Goal: Check status: Check status

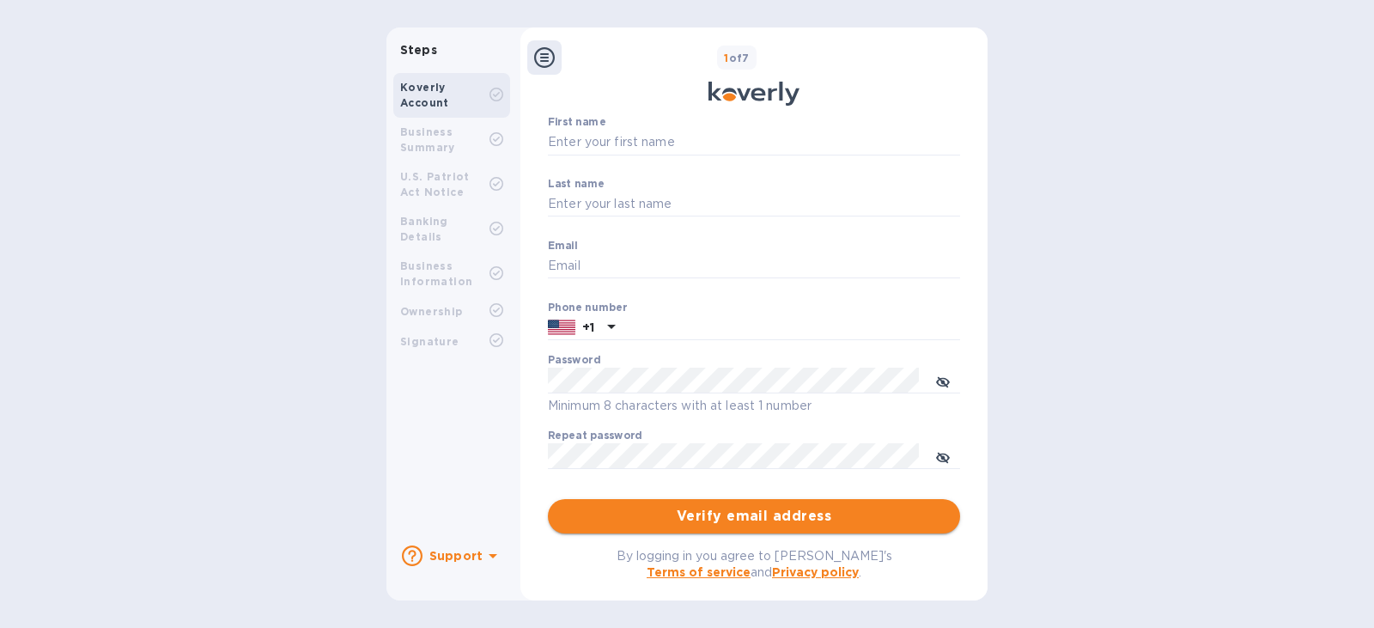
scroll to position [218, 0]
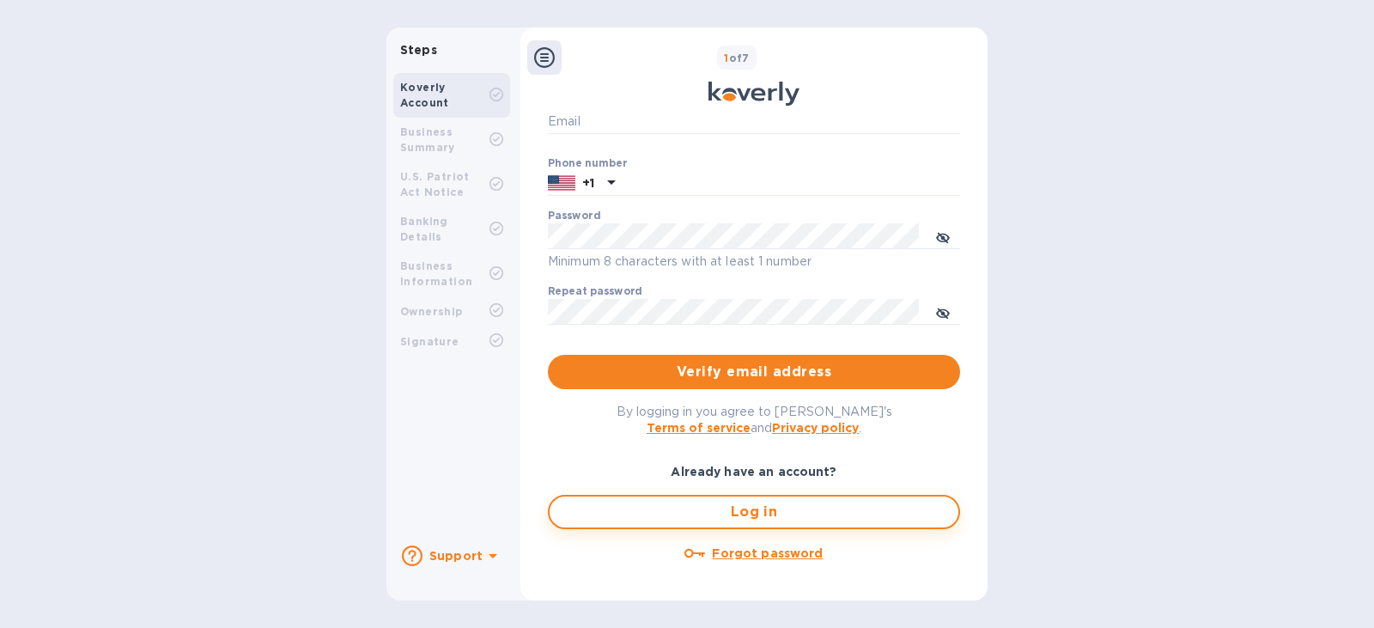
type input "[EMAIL_ADDRESS][DOMAIN_NAME]"
click at [766, 513] on span "Log in" at bounding box center [753, 511] width 381 height 21
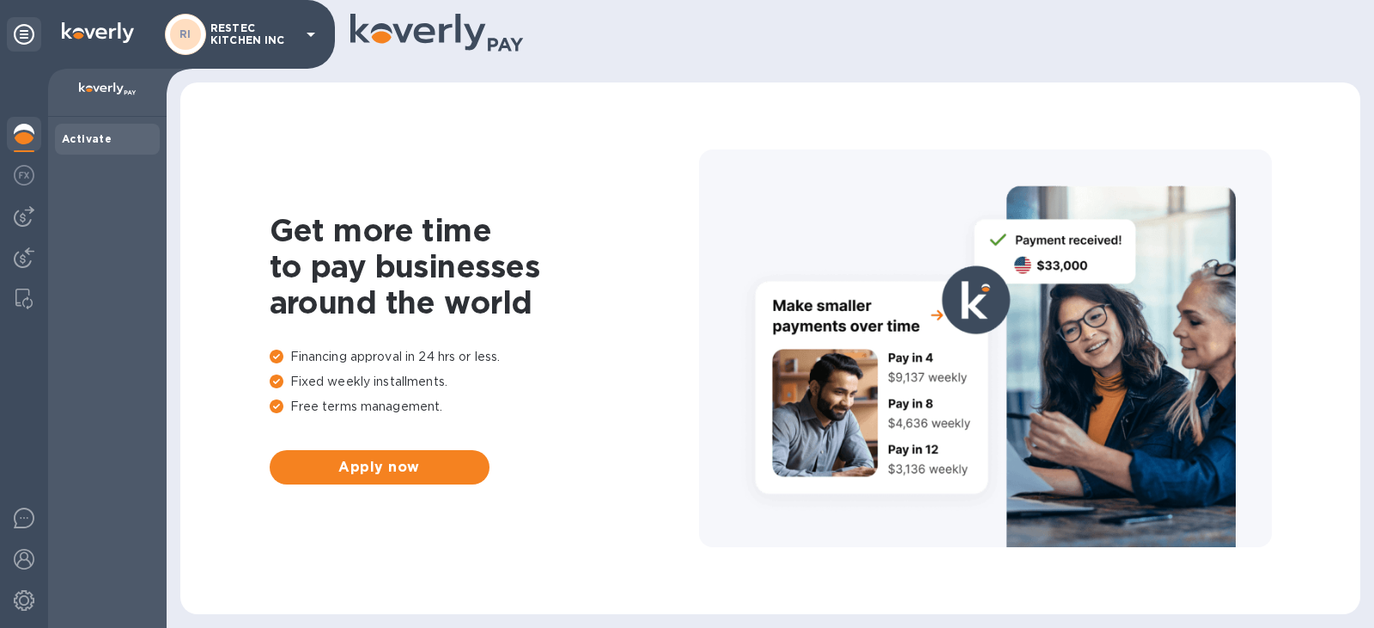
click at [122, 160] on div "Activate" at bounding box center [107, 372] width 118 height 511
click at [14, 221] on img at bounding box center [24, 216] width 21 height 21
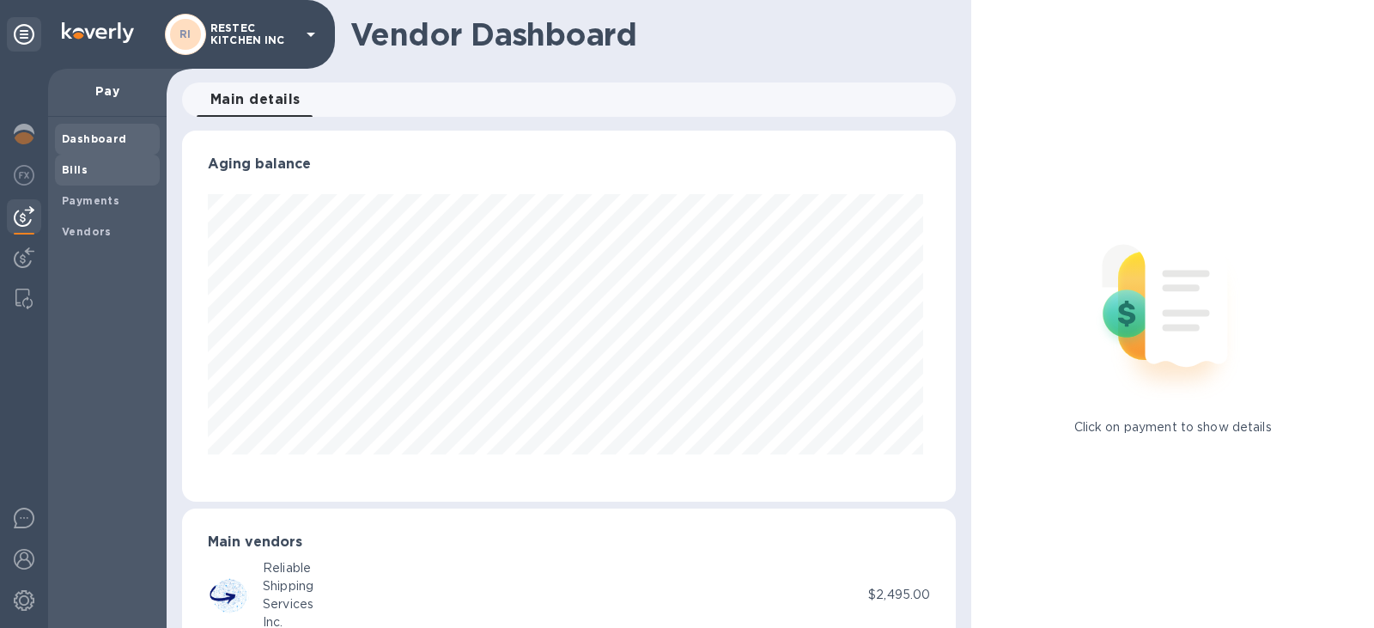
scroll to position [371, 768]
click at [79, 172] on b "Bills" at bounding box center [75, 169] width 26 height 13
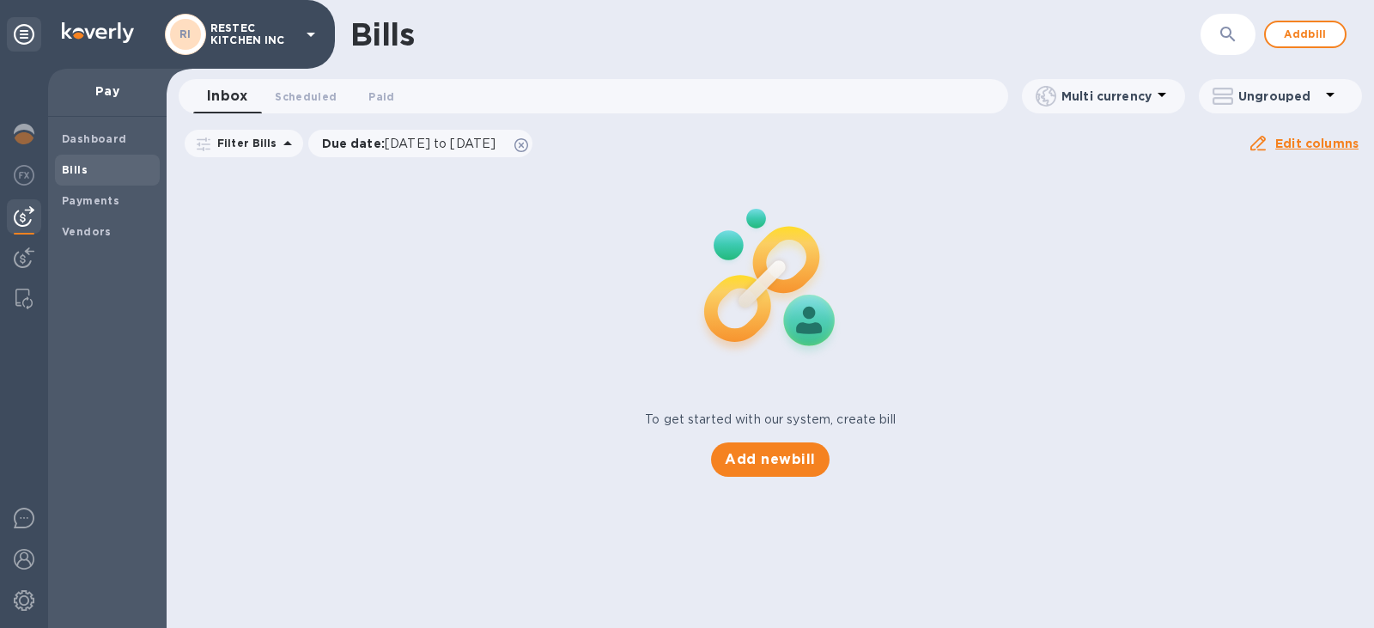
drag, startPoint x: 520, startPoint y: 217, endPoint x: 517, endPoint y: 178, distance: 39.6
click at [520, 219] on div "To get started with our system, create bill Add new bill" at bounding box center [770, 322] width 1221 height 324
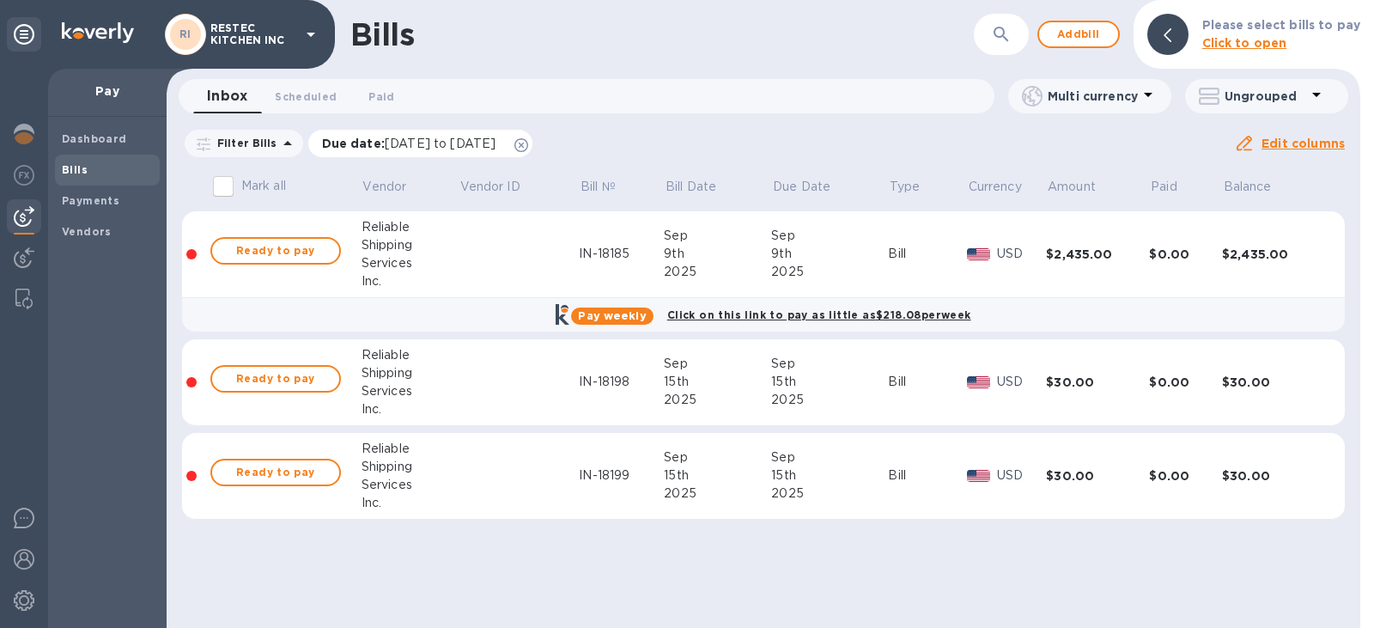
click at [528, 145] on icon at bounding box center [521, 145] width 14 height 14
click at [109, 198] on b "Payments" at bounding box center [91, 200] width 58 height 13
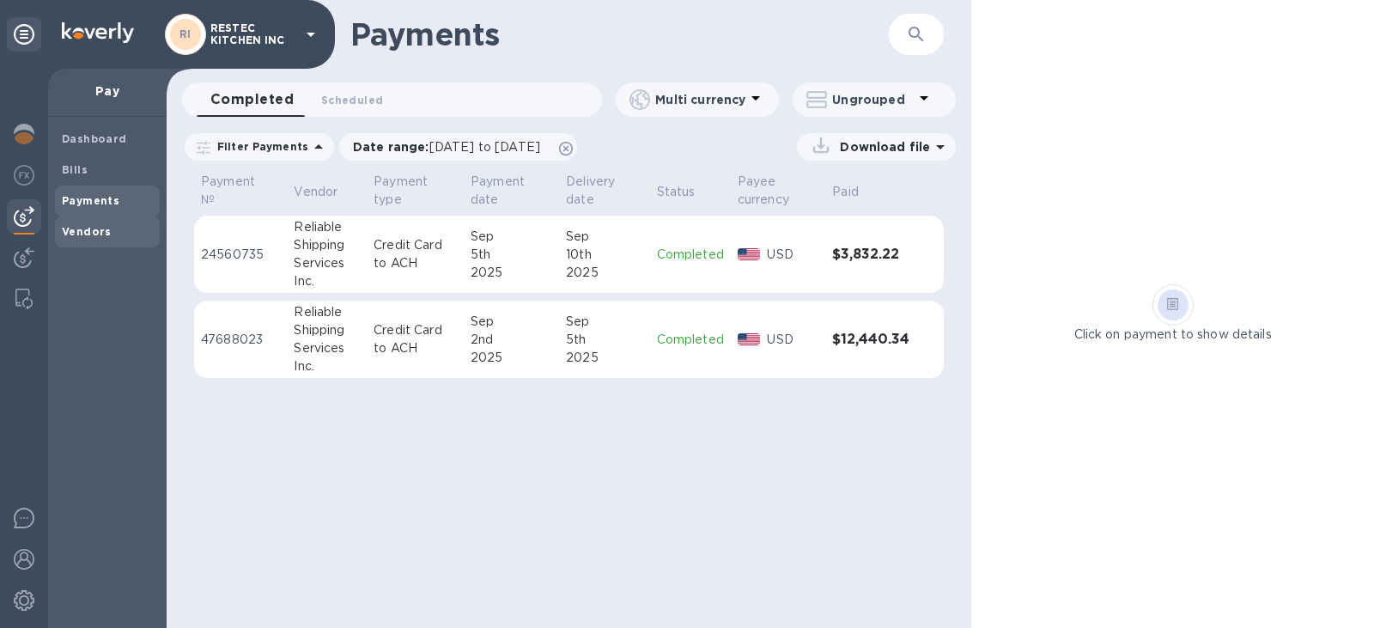
click at [93, 227] on b "Vendors" at bounding box center [87, 231] width 50 height 13
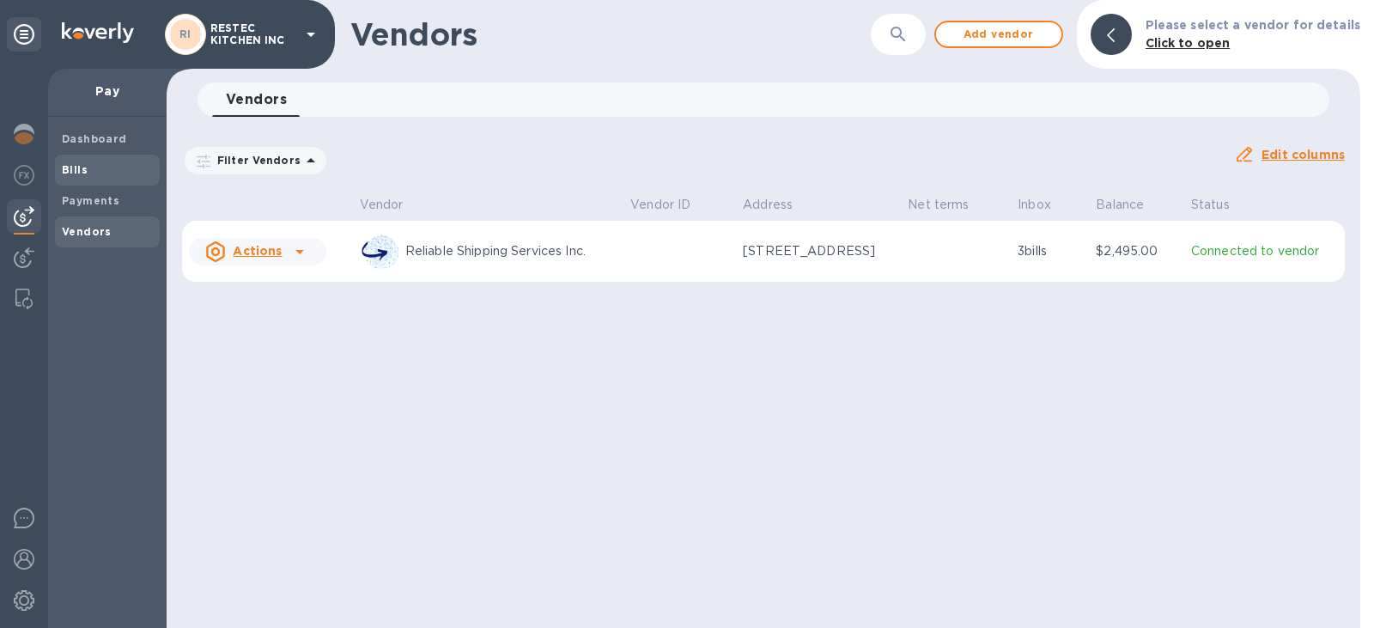
click at [89, 155] on div "Bills" at bounding box center [107, 170] width 105 height 31
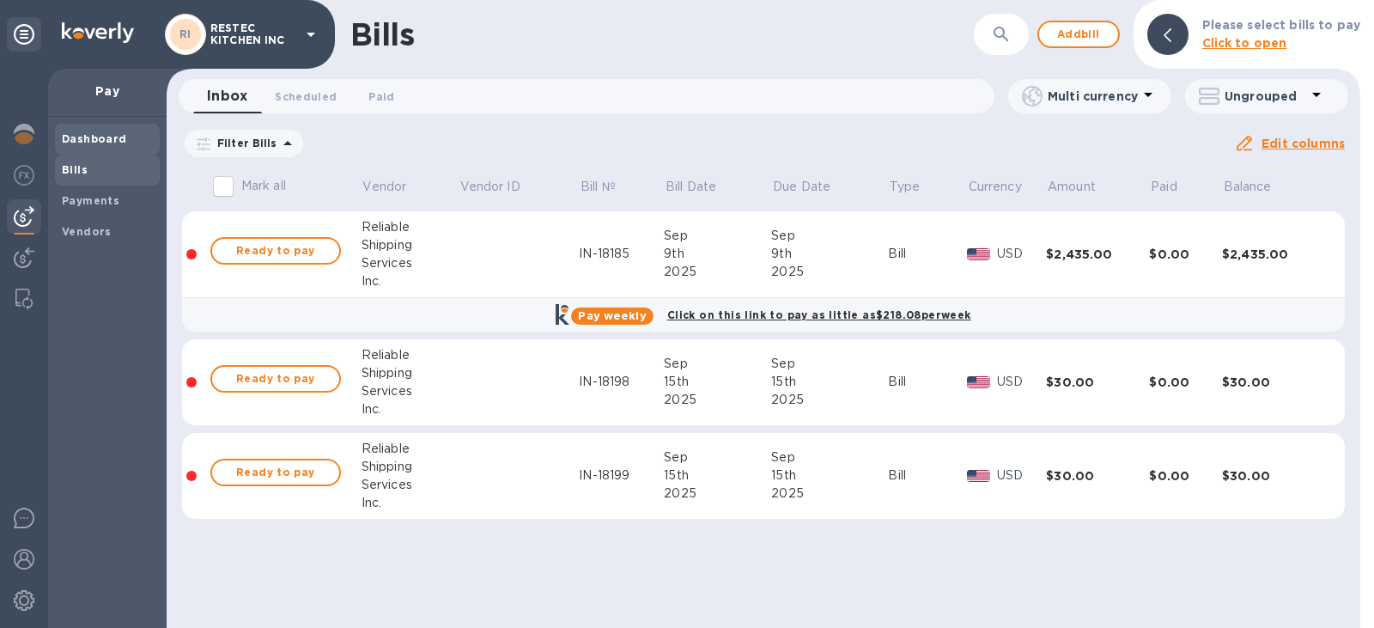
click at [98, 142] on b "Dashboard" at bounding box center [94, 138] width 65 height 13
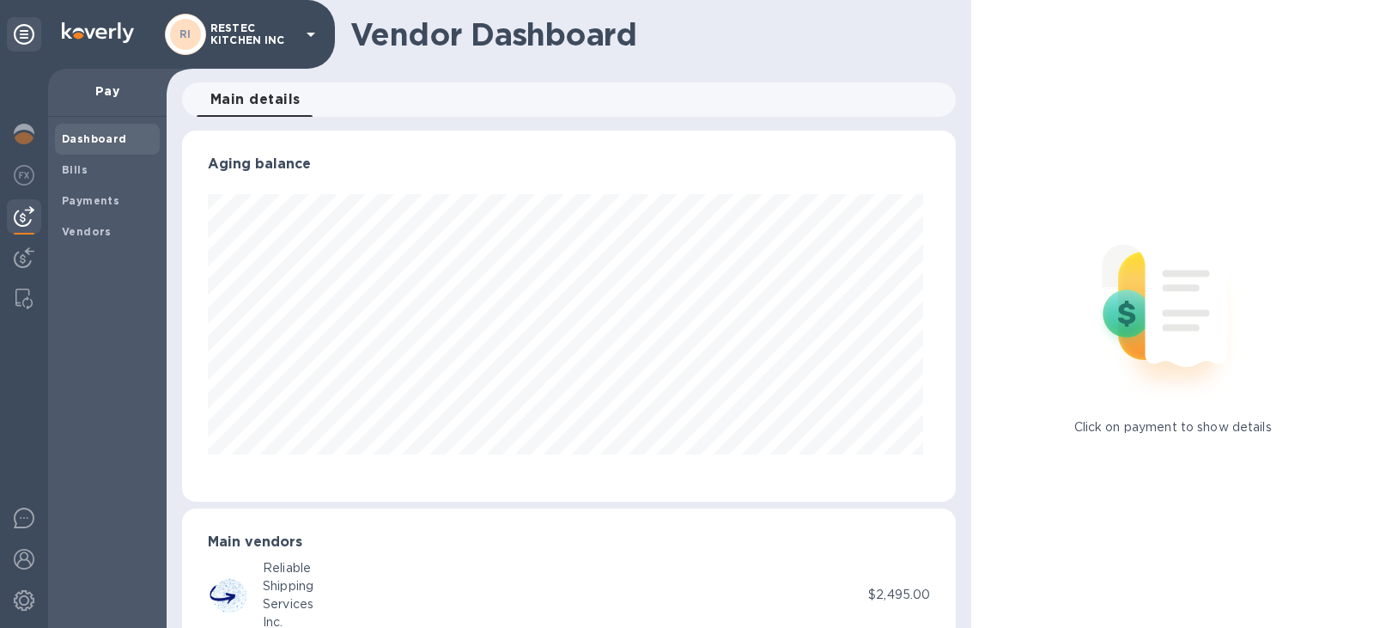
scroll to position [371, 768]
click at [97, 164] on span "Bills" at bounding box center [107, 169] width 91 height 17
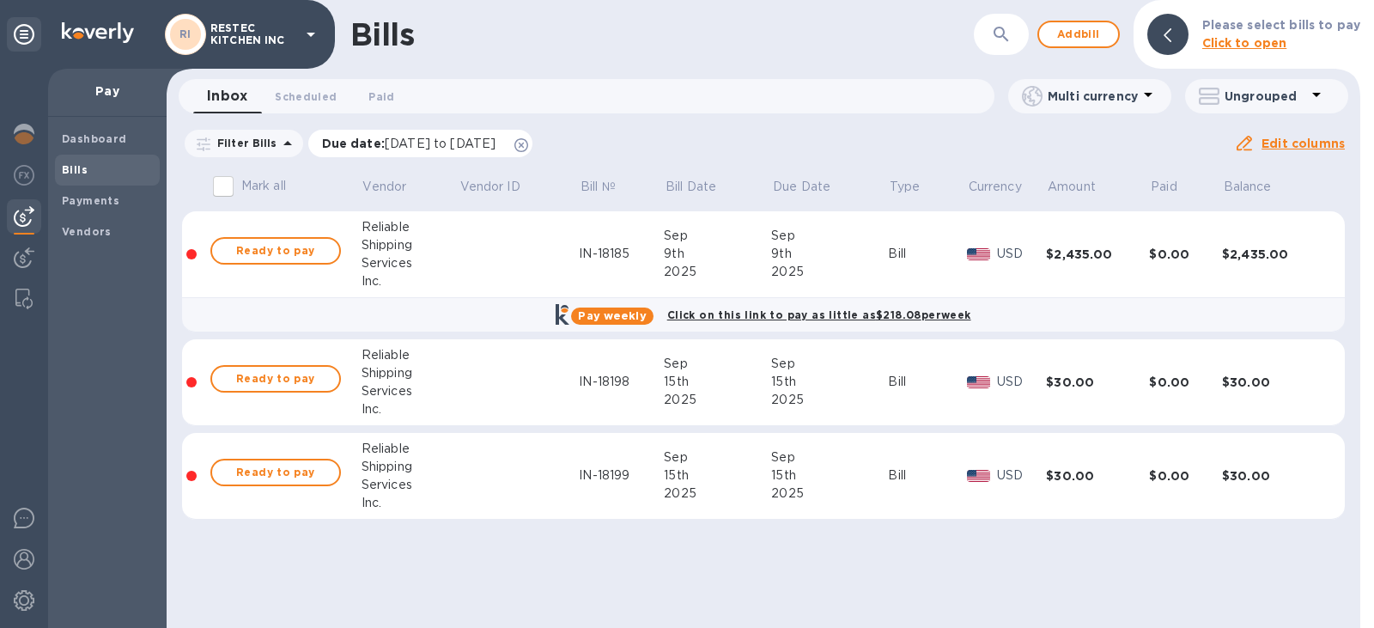
click at [528, 144] on icon at bounding box center [521, 145] width 14 height 14
click at [384, 89] on span "Paid 0" at bounding box center [381, 97] width 26 height 18
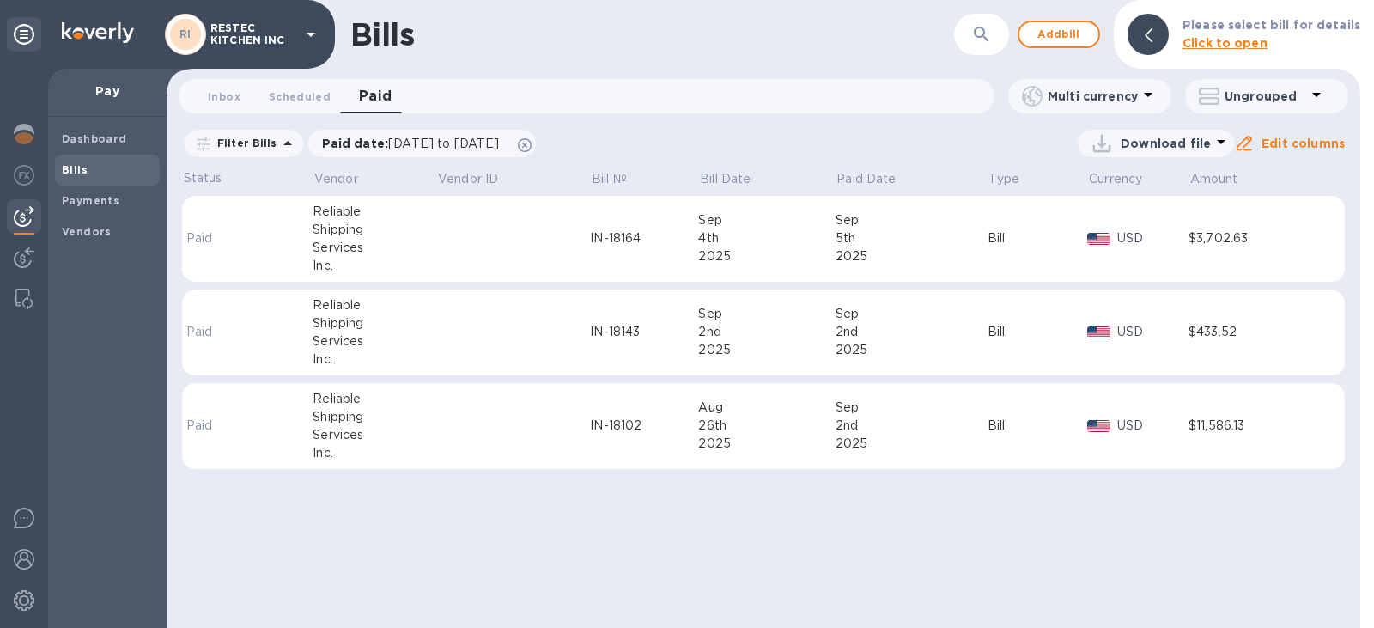
click at [433, 405] on div "Reliable" at bounding box center [375, 399] width 124 height 18
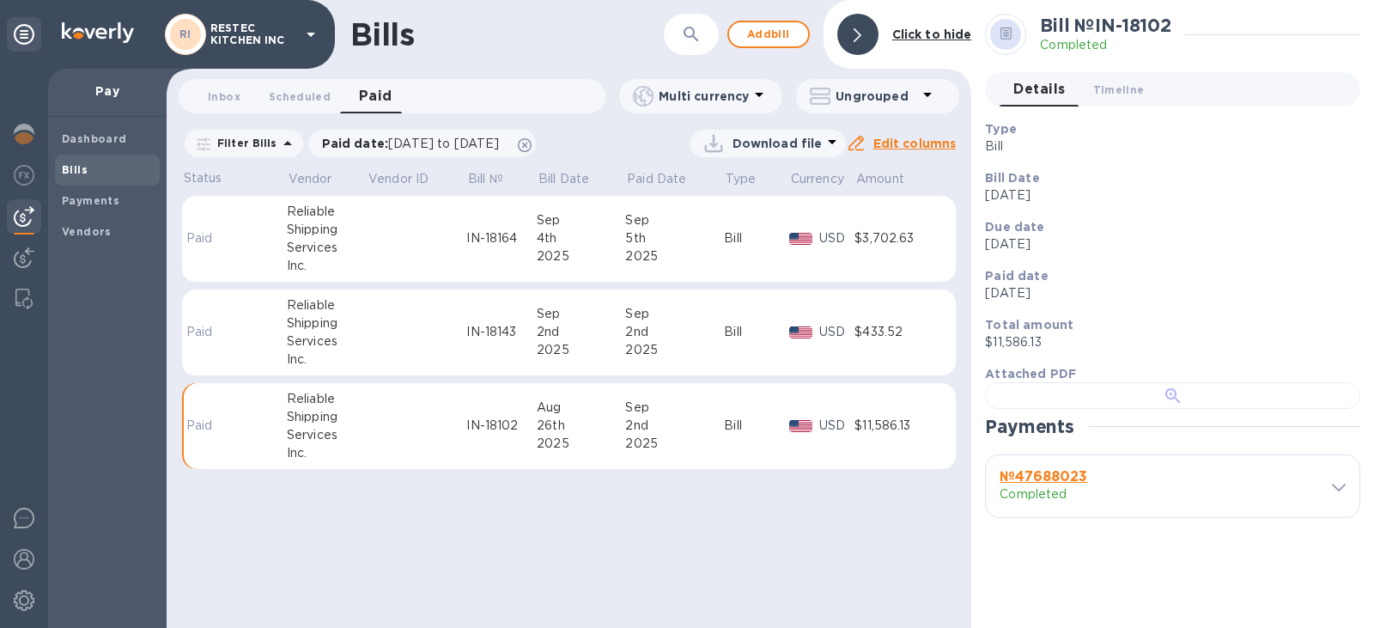
scroll to position [258, 0]
click at [1232, 382] on div at bounding box center [1172, 395] width 375 height 27
click at [212, 108] on button "Inbox 0" at bounding box center [224, 96] width 62 height 34
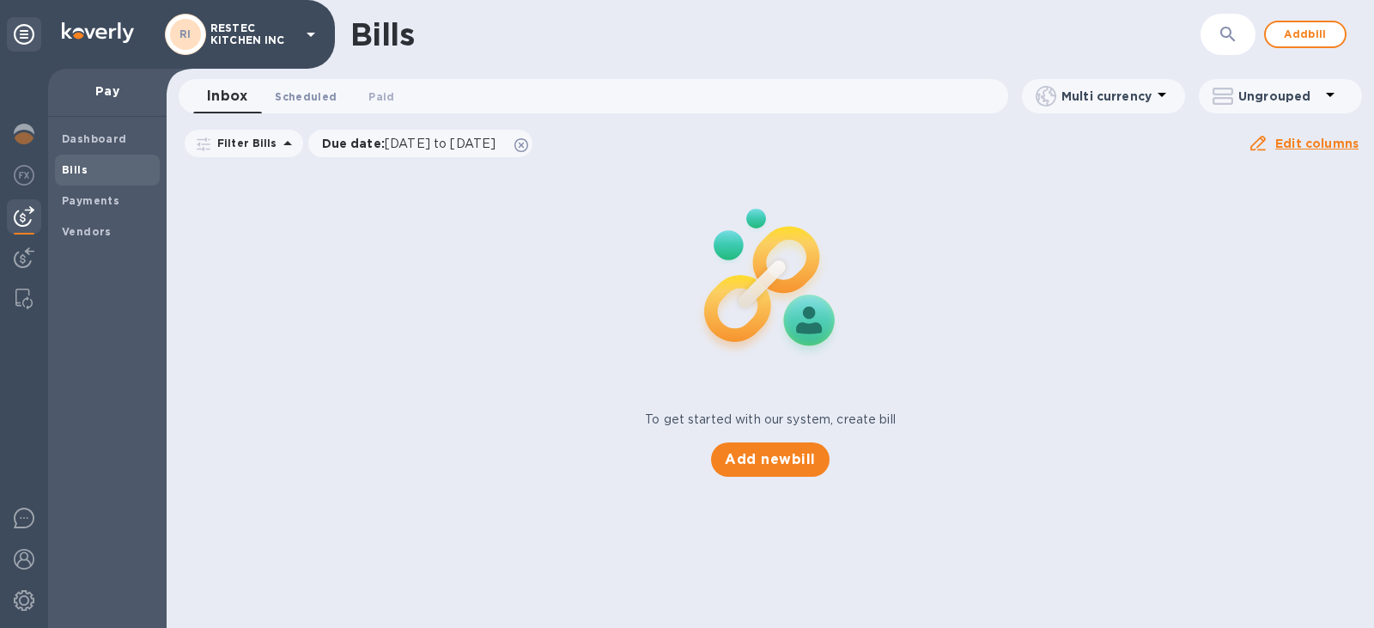
click at [306, 106] on button "Scheduled 0" at bounding box center [305, 96] width 89 height 34
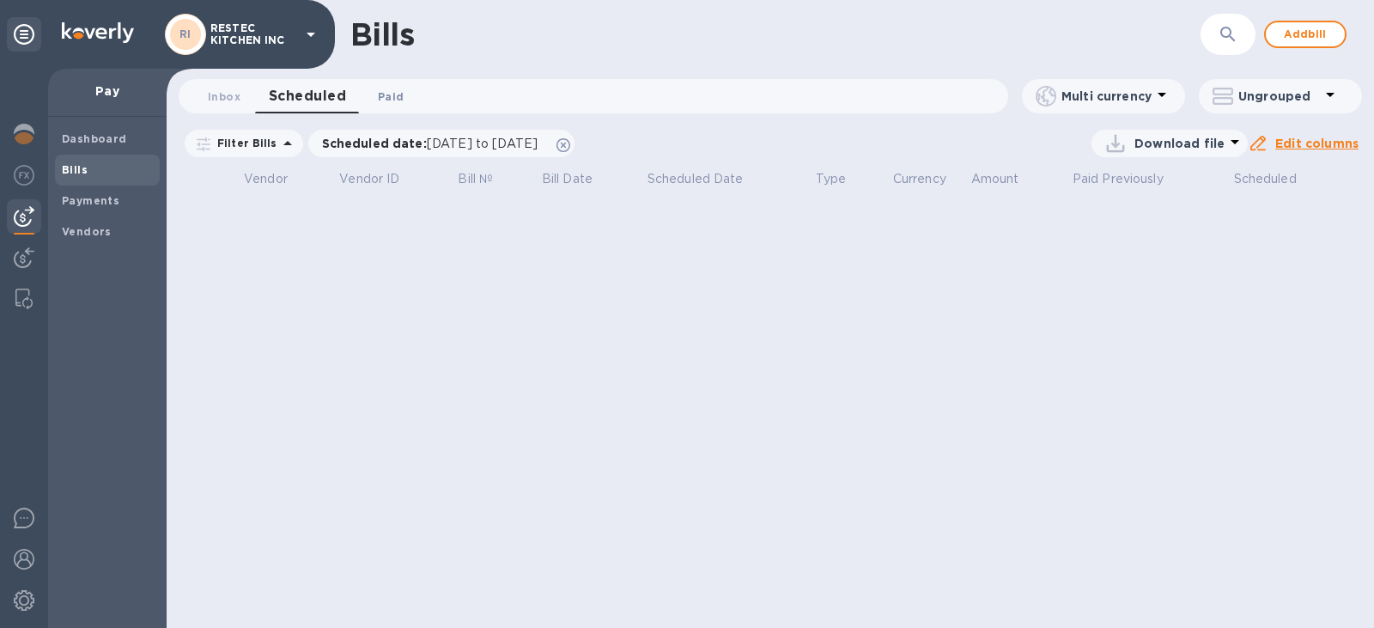
click at [380, 94] on span "Paid 0" at bounding box center [391, 97] width 26 height 18
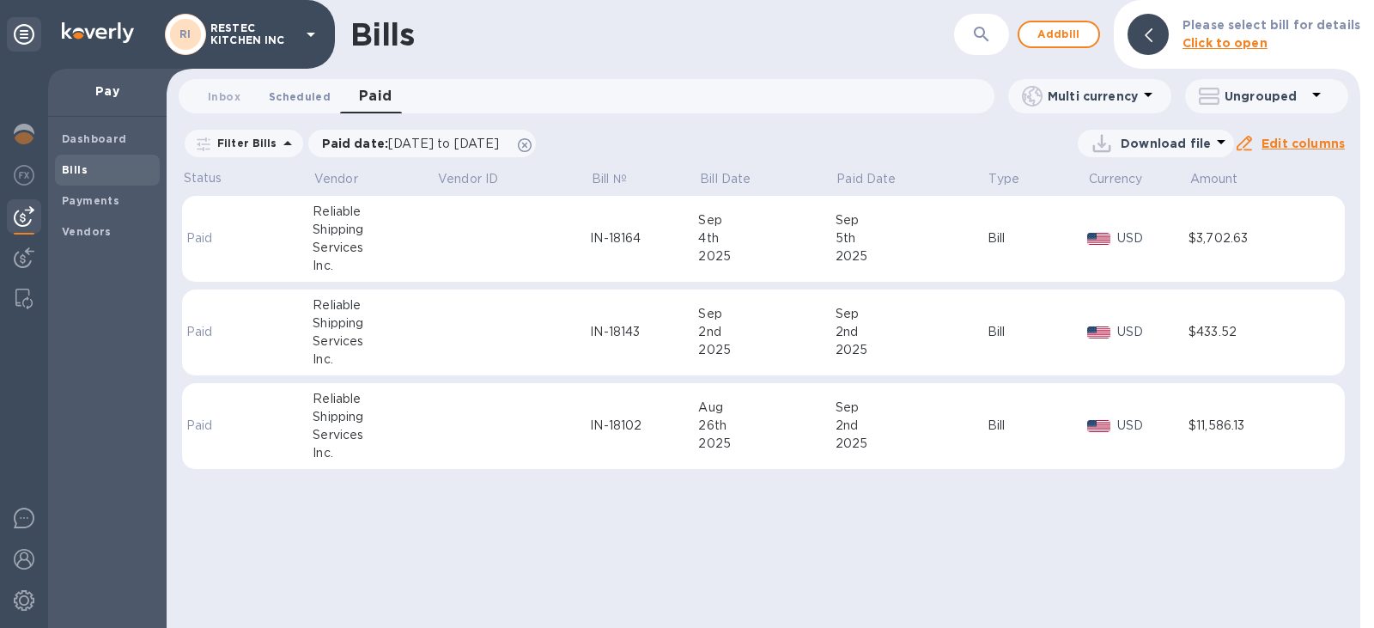
click at [290, 95] on span "Scheduled 0" at bounding box center [300, 97] width 62 height 18
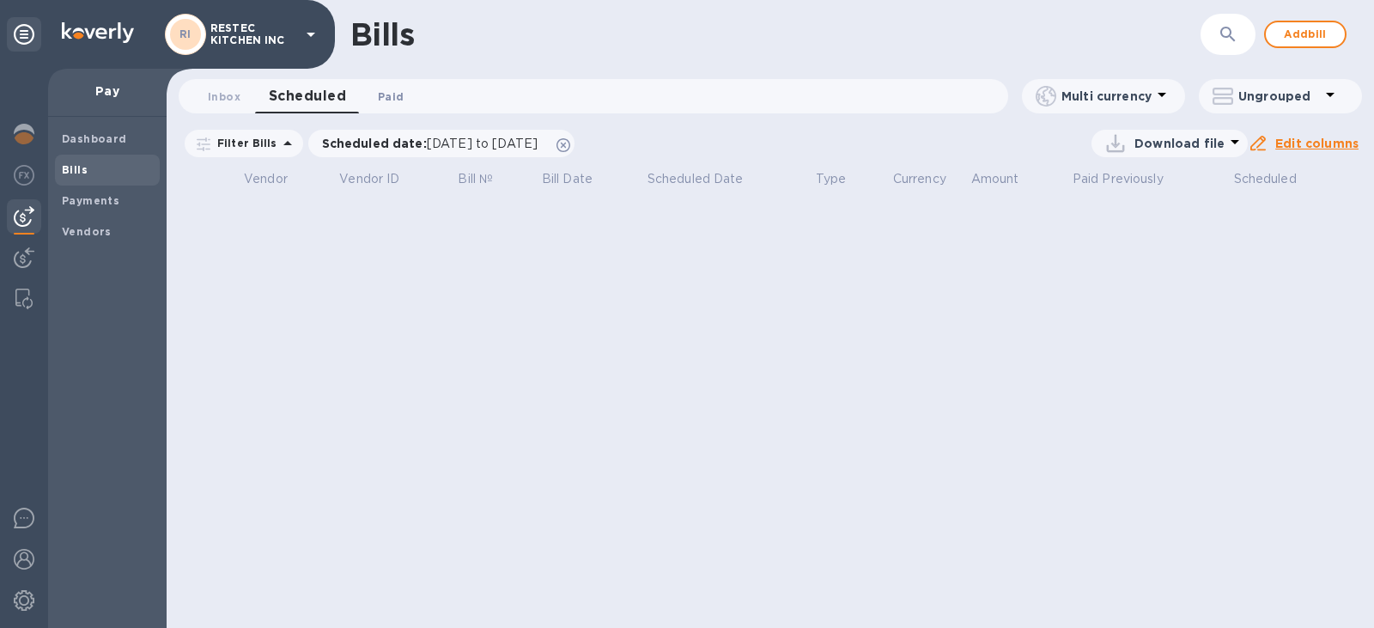
click at [402, 96] on span "Paid 0" at bounding box center [391, 97] width 26 height 18
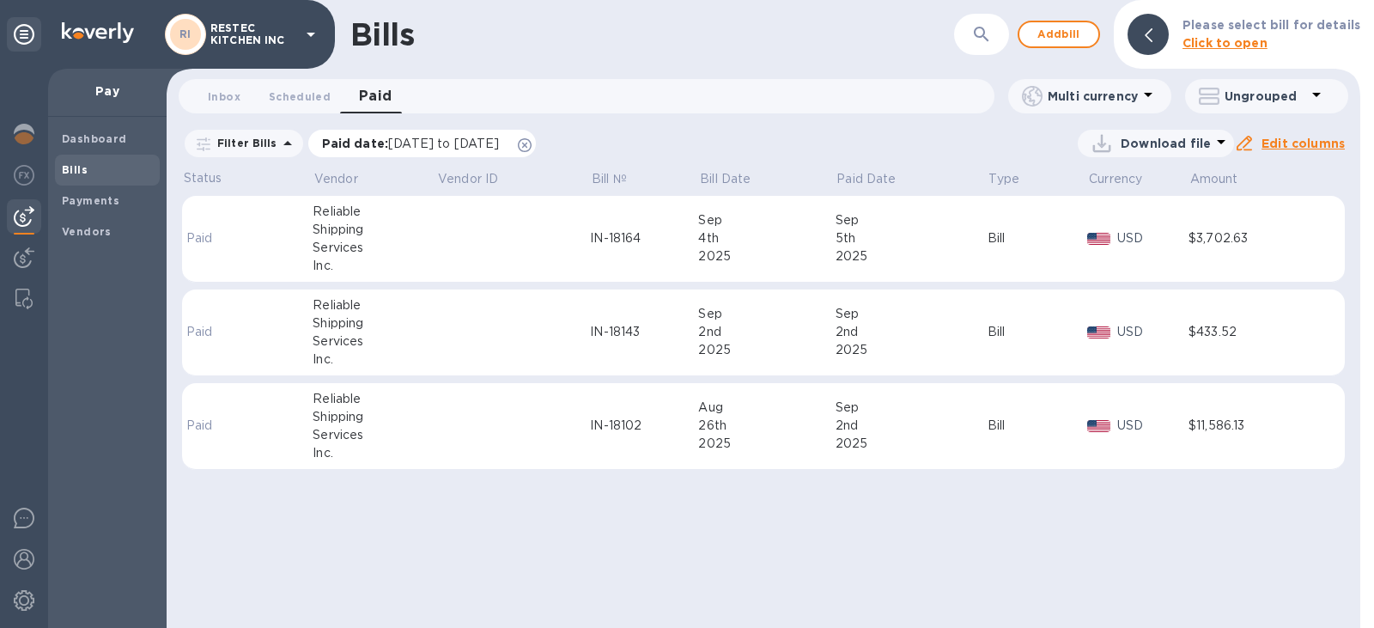
click at [531, 144] on icon at bounding box center [525, 145] width 14 height 14
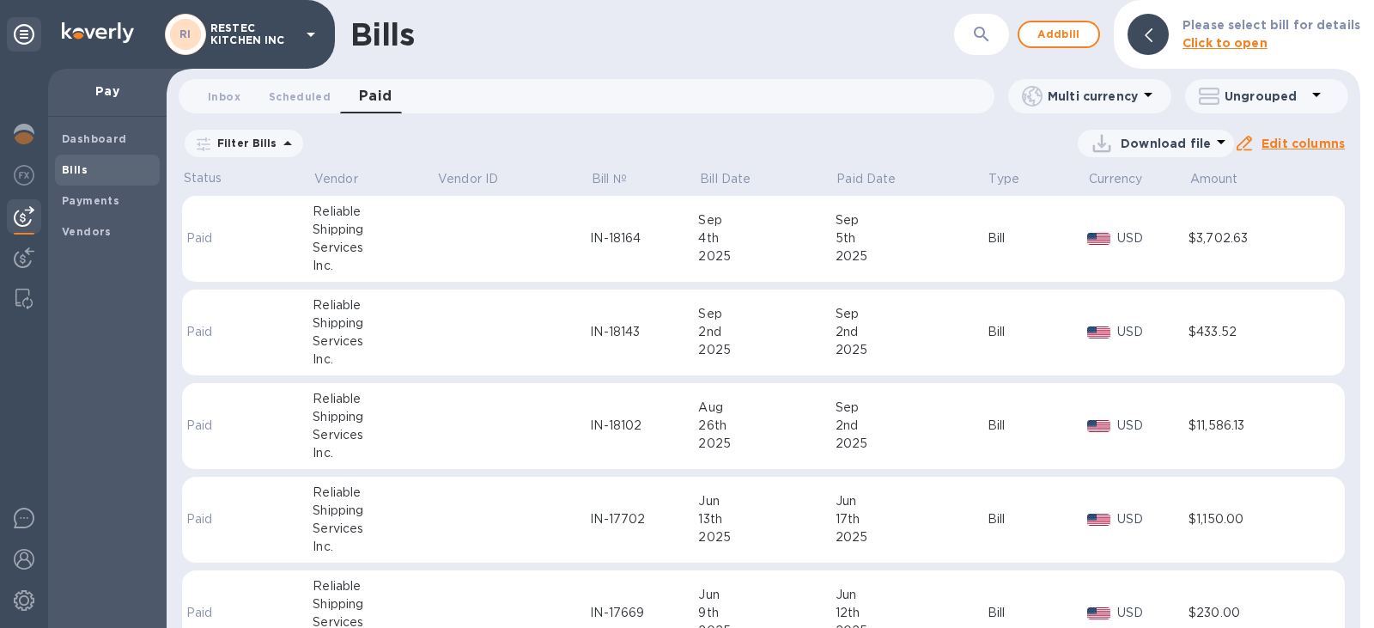
click at [903, 249] on div "2025" at bounding box center [911, 256] width 152 height 18
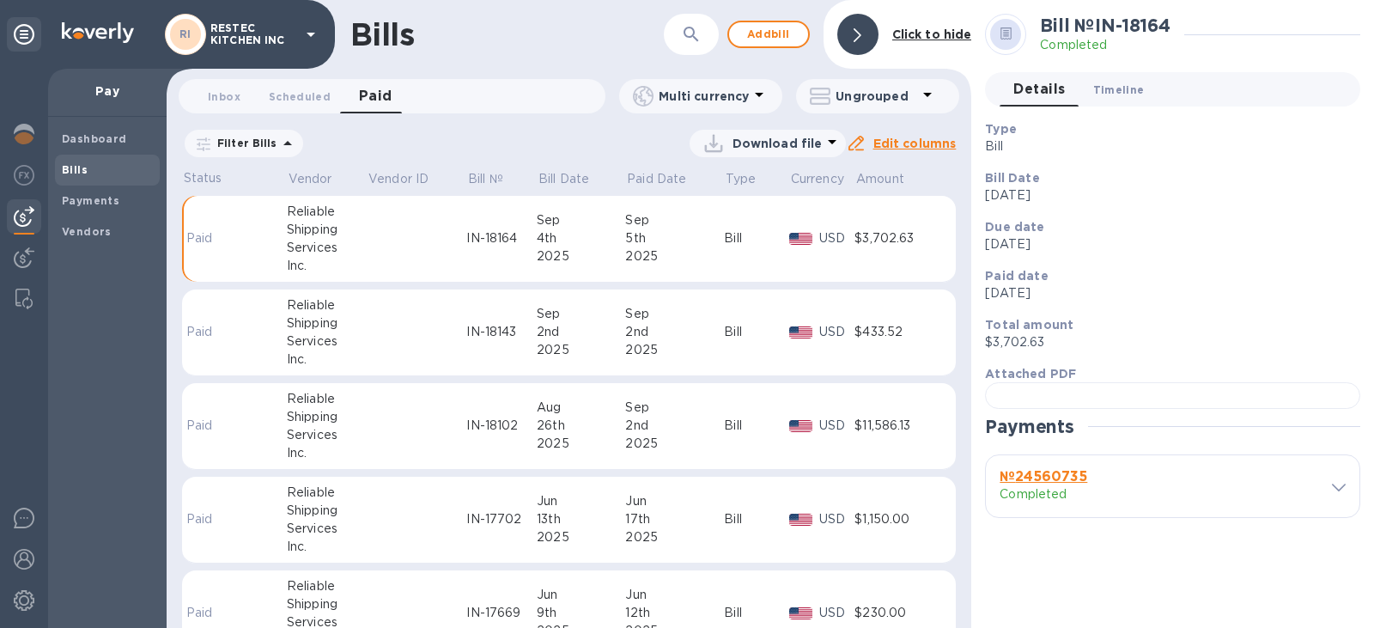
click at [1114, 85] on span "Timeline 0" at bounding box center [1119, 90] width 52 height 18
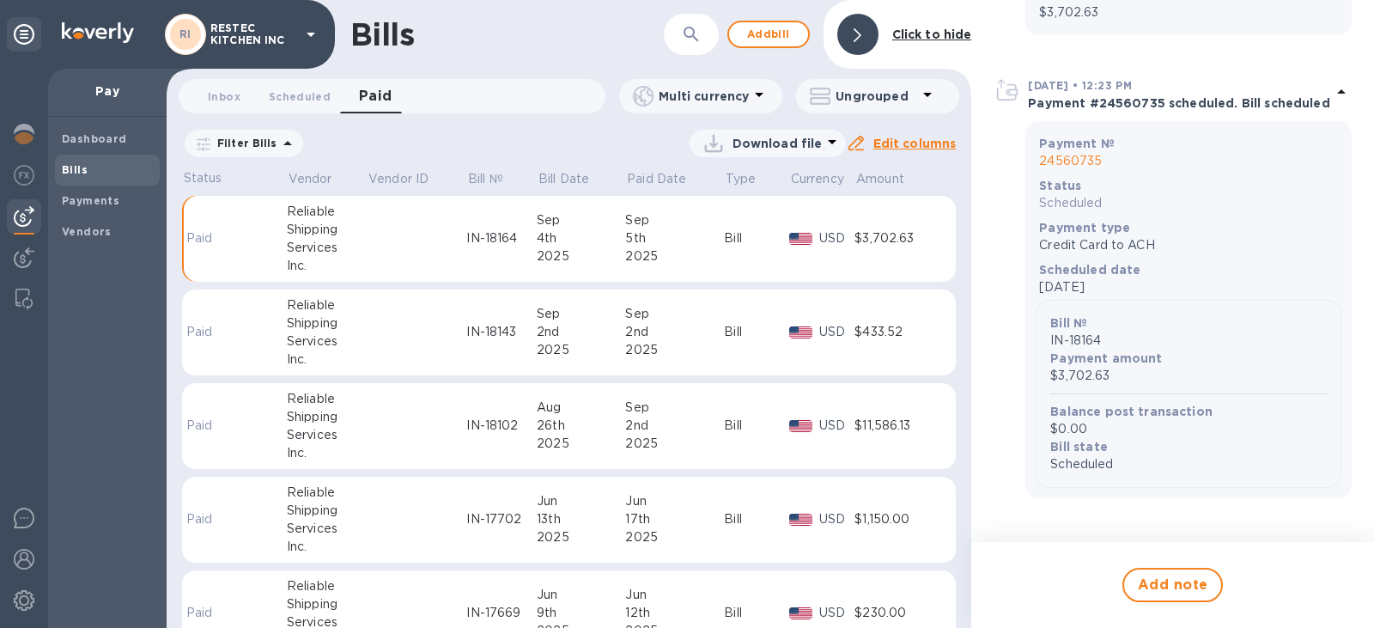
scroll to position [380, 0]
click at [1332, 88] on icon at bounding box center [1341, 91] width 21 height 21
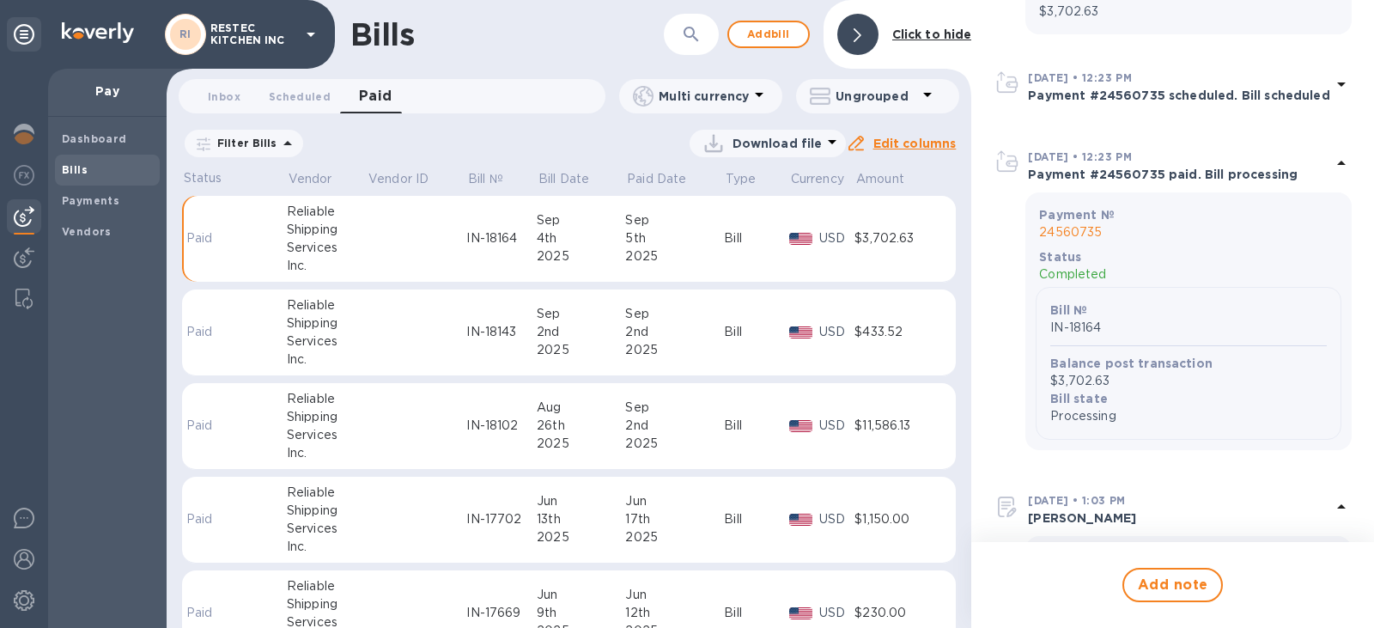
click at [1331, 82] on icon at bounding box center [1341, 84] width 21 height 21
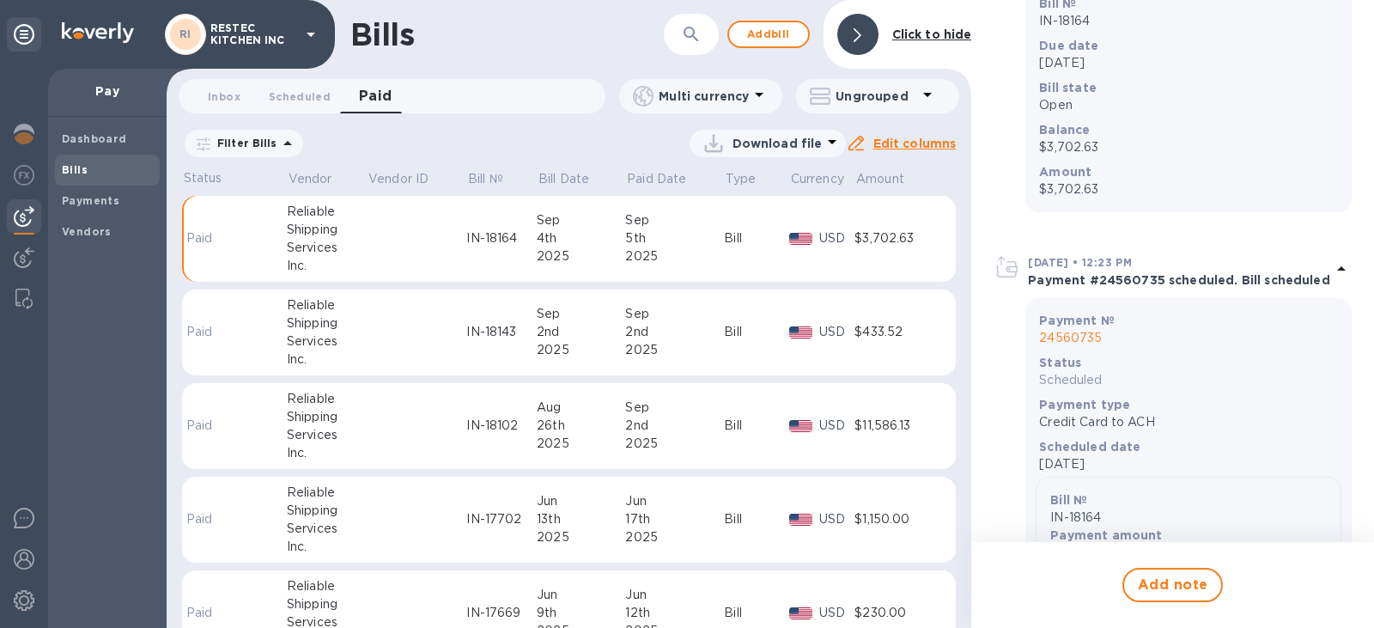
scroll to position [0, 0]
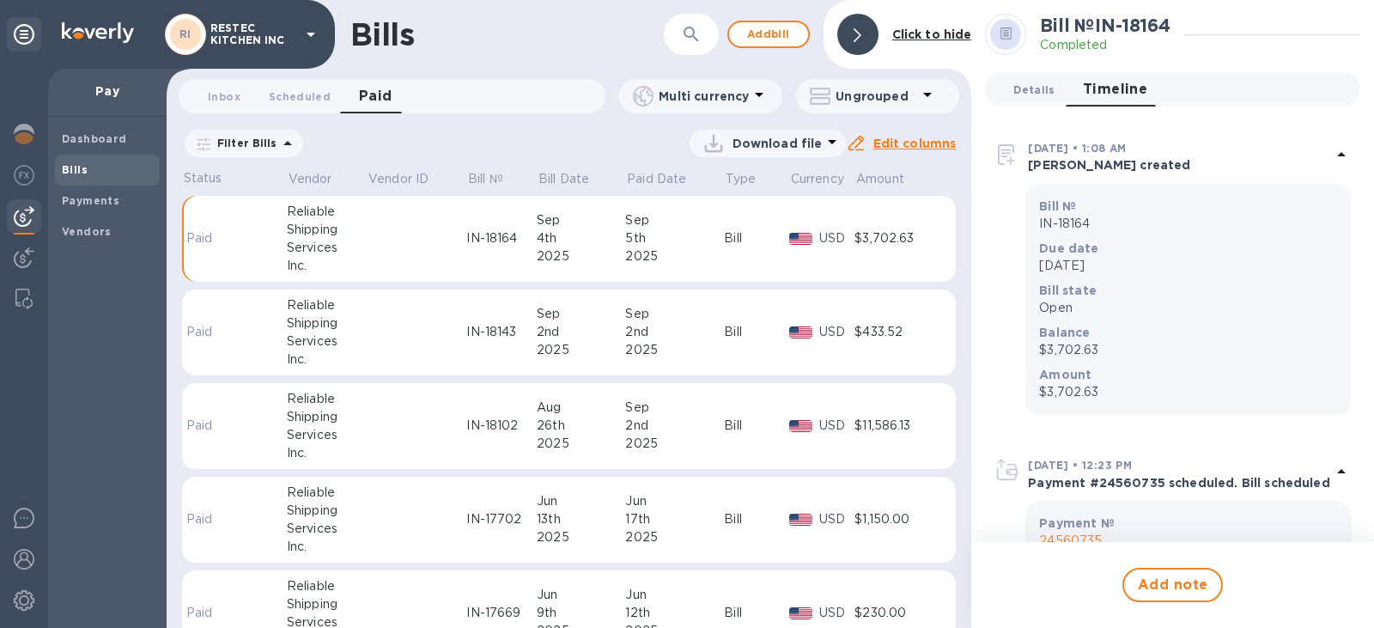
click at [1039, 97] on span "Details 0" at bounding box center [1033, 90] width 41 height 18
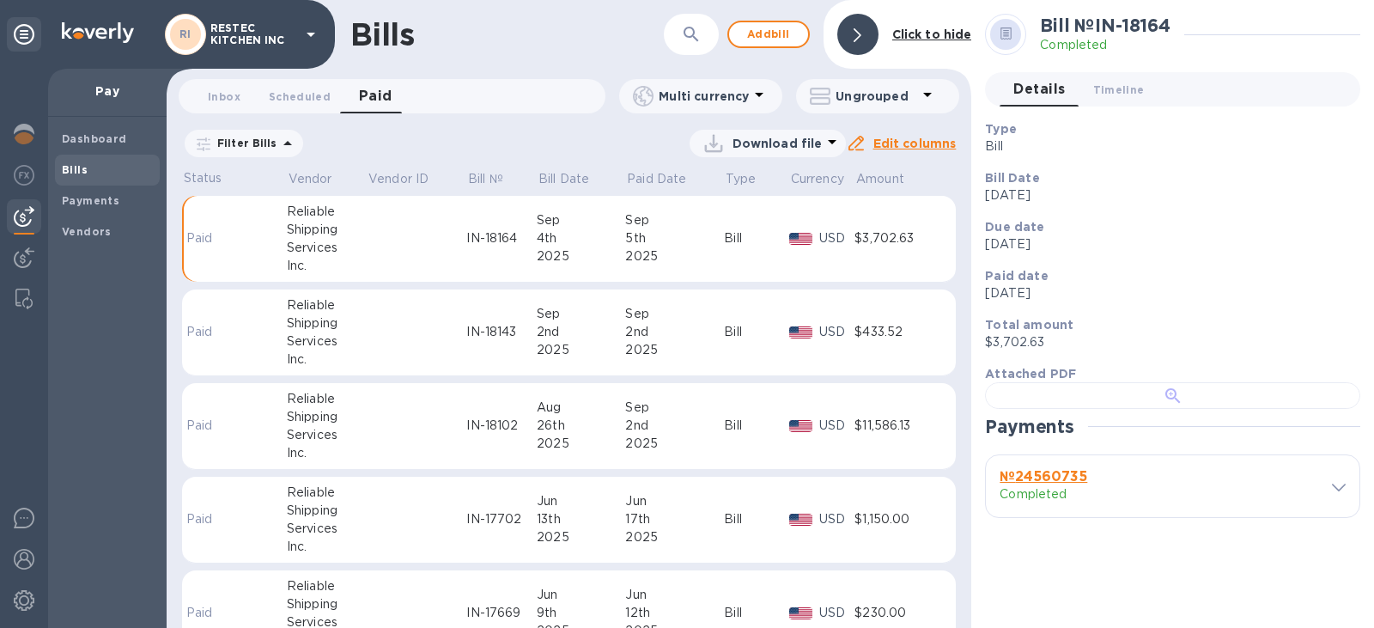
scroll to position [172, 0]
click at [1166, 382] on div at bounding box center [1172, 395] width 375 height 27
click at [401, 236] on td at bounding box center [417, 239] width 100 height 87
click at [193, 232] on p "Paid" at bounding box center [205, 238] width 39 height 18
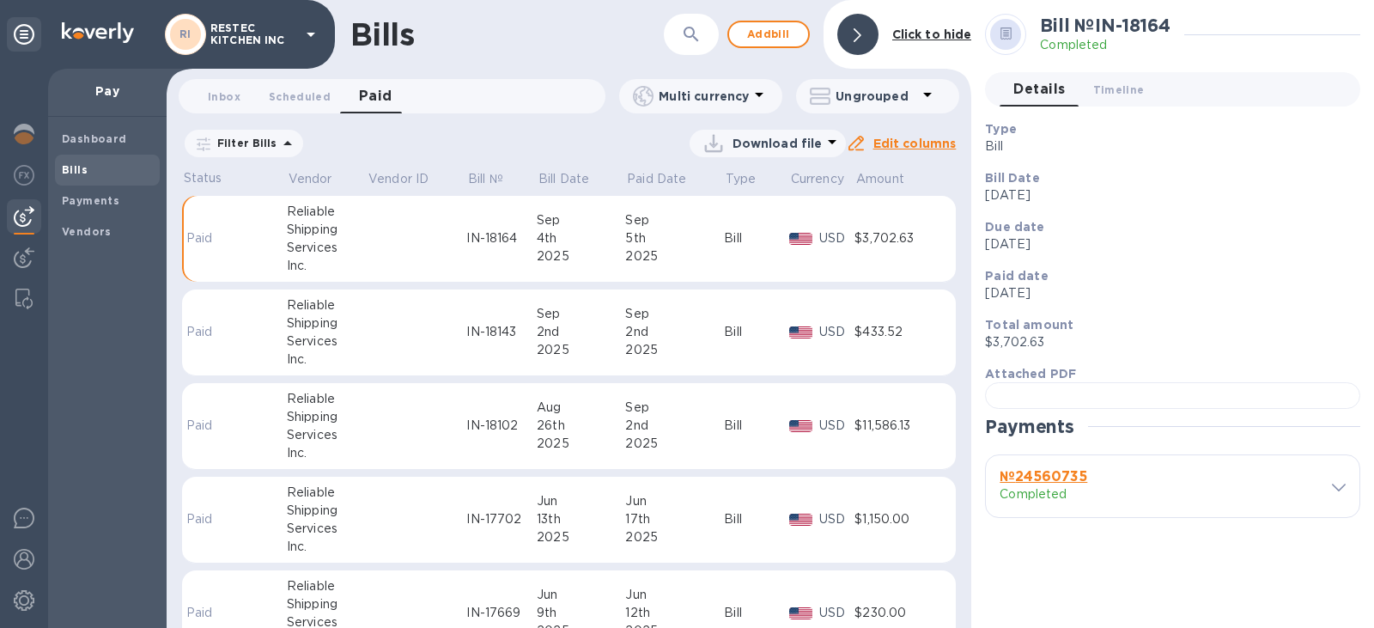
click at [891, 235] on div "$3,702.63" at bounding box center [896, 238] width 85 height 18
click at [1125, 91] on span "Timeline 0" at bounding box center [1119, 90] width 52 height 18
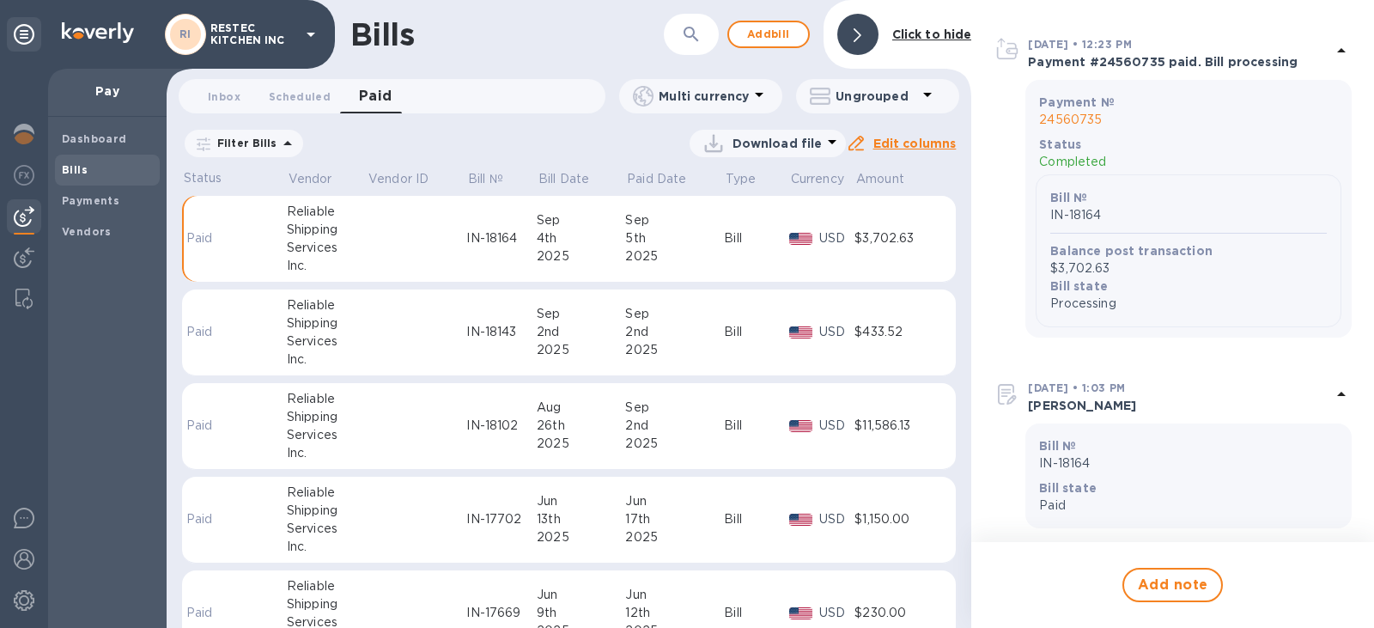
scroll to position [906, 0]
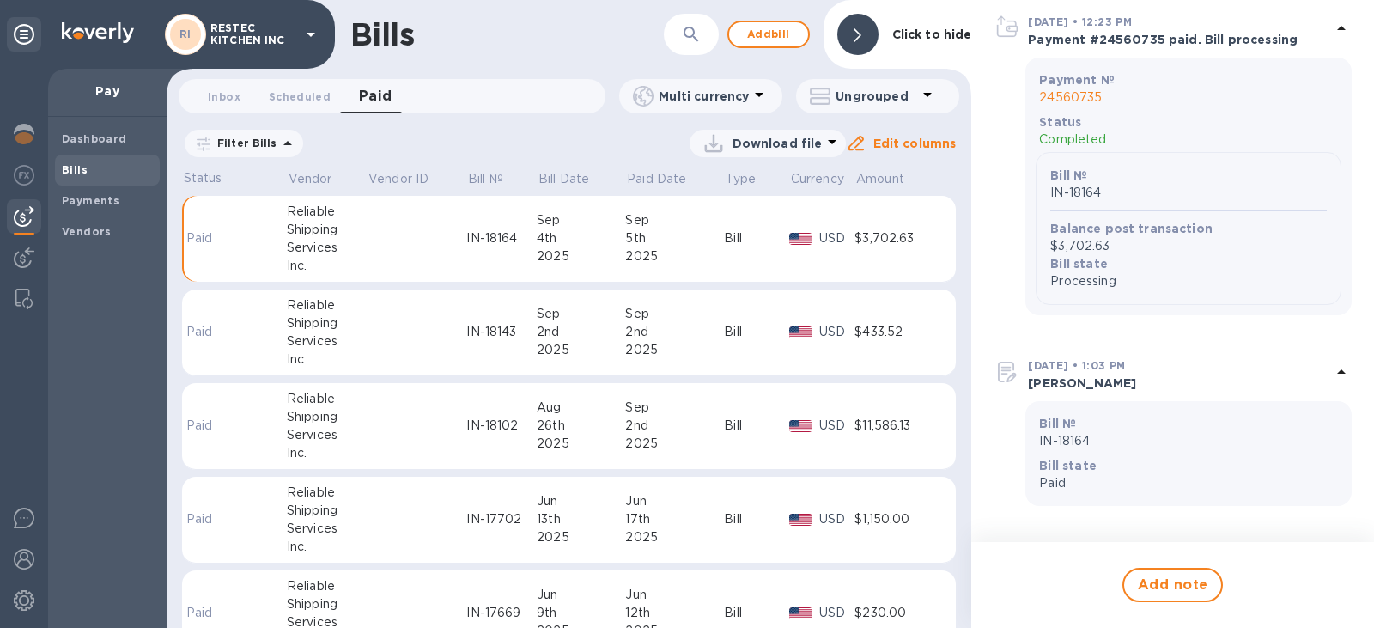
click at [1331, 366] on icon at bounding box center [1341, 371] width 21 height 21
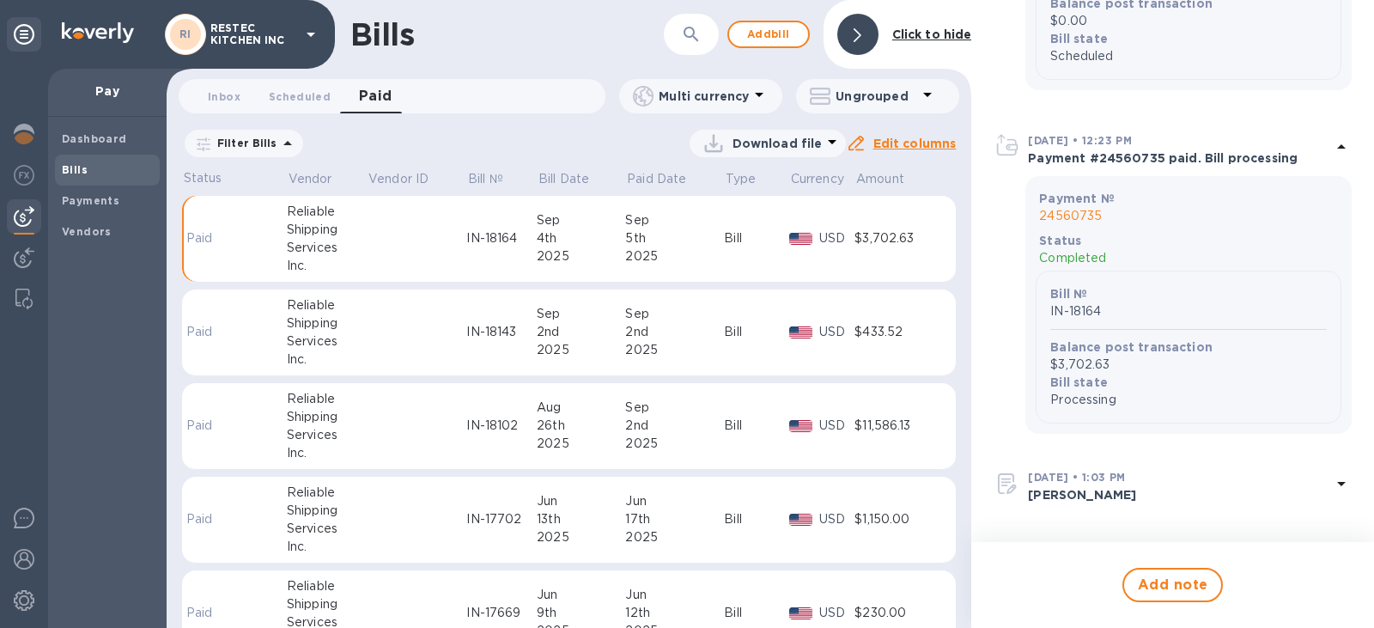
scroll to position [616, 0]
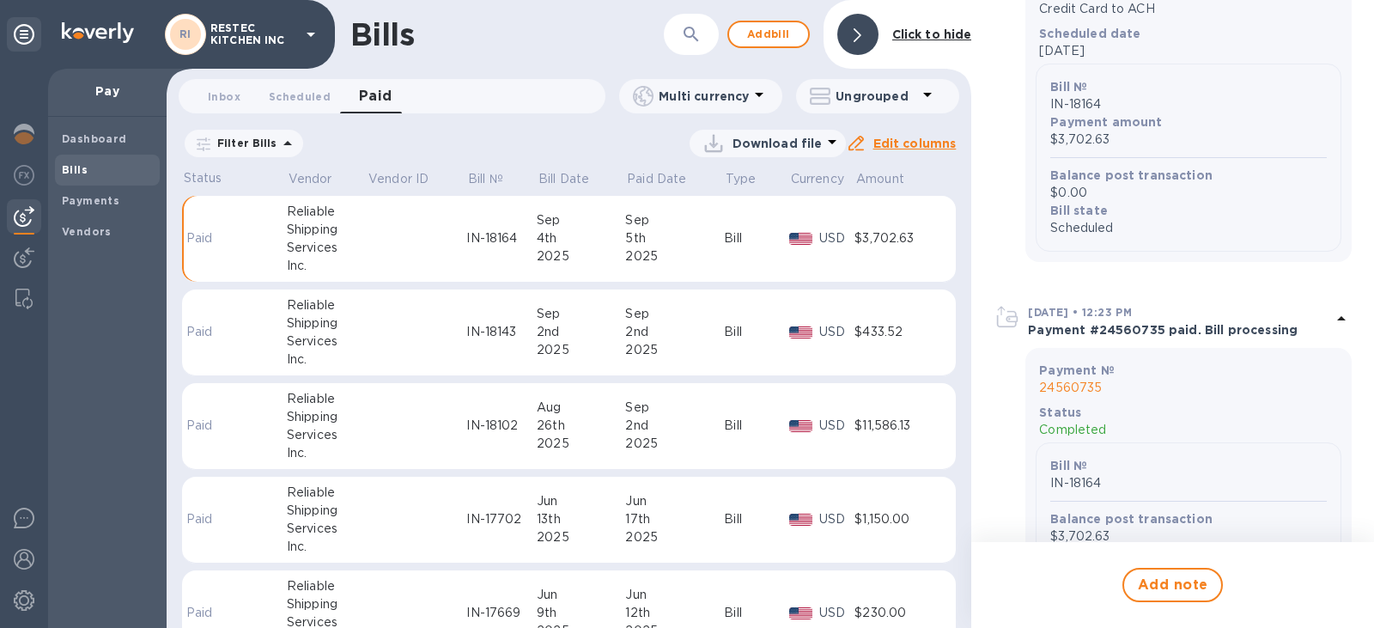
click at [1337, 319] on icon at bounding box center [1341, 318] width 21 height 21
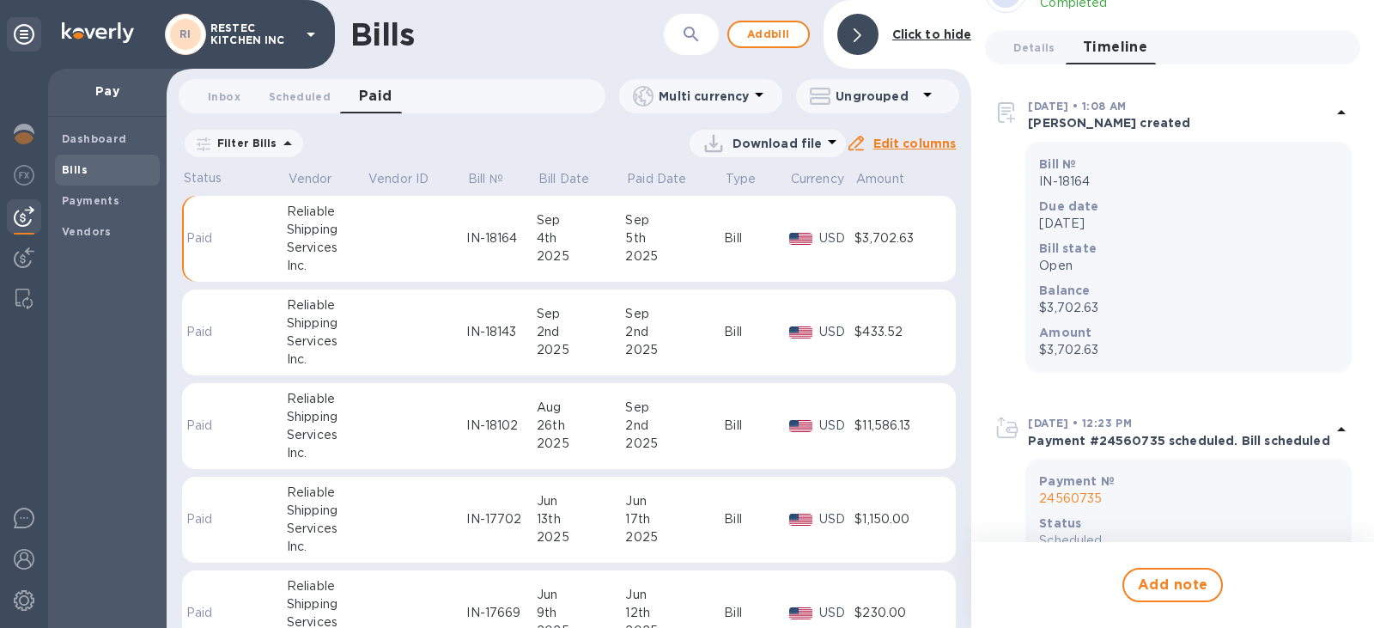
scroll to position [1, 0]
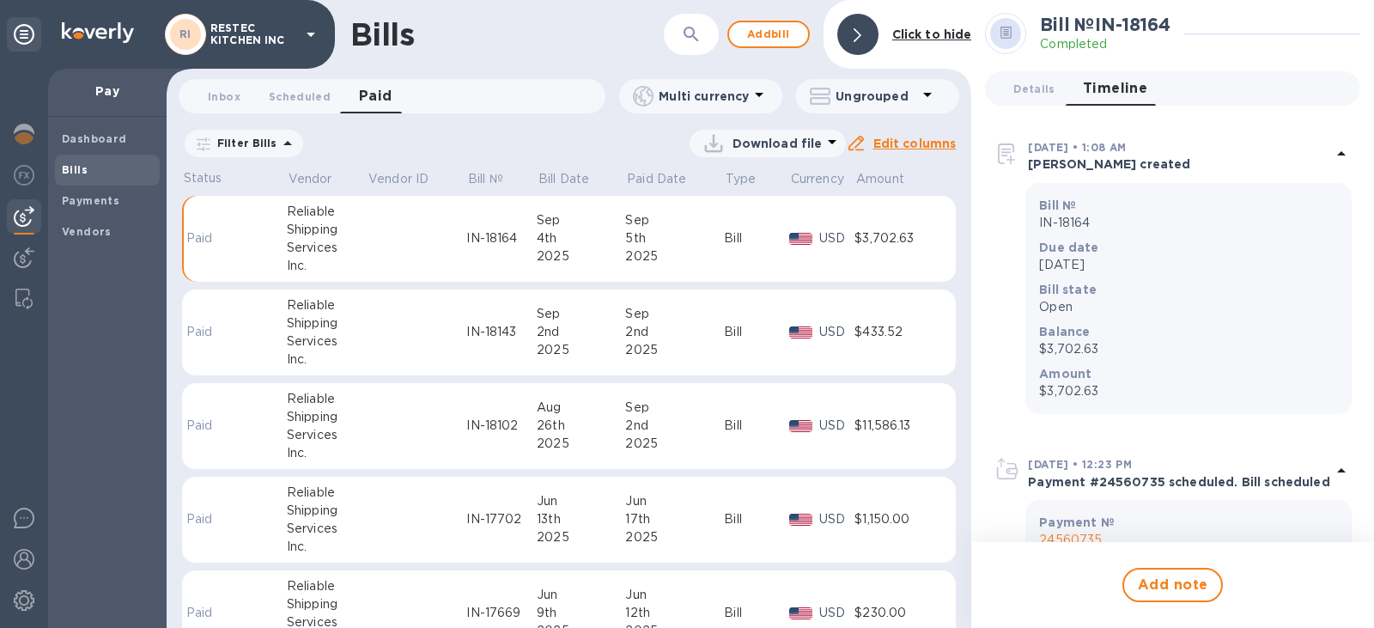
click at [1337, 471] on icon at bounding box center [1341, 470] width 9 height 4
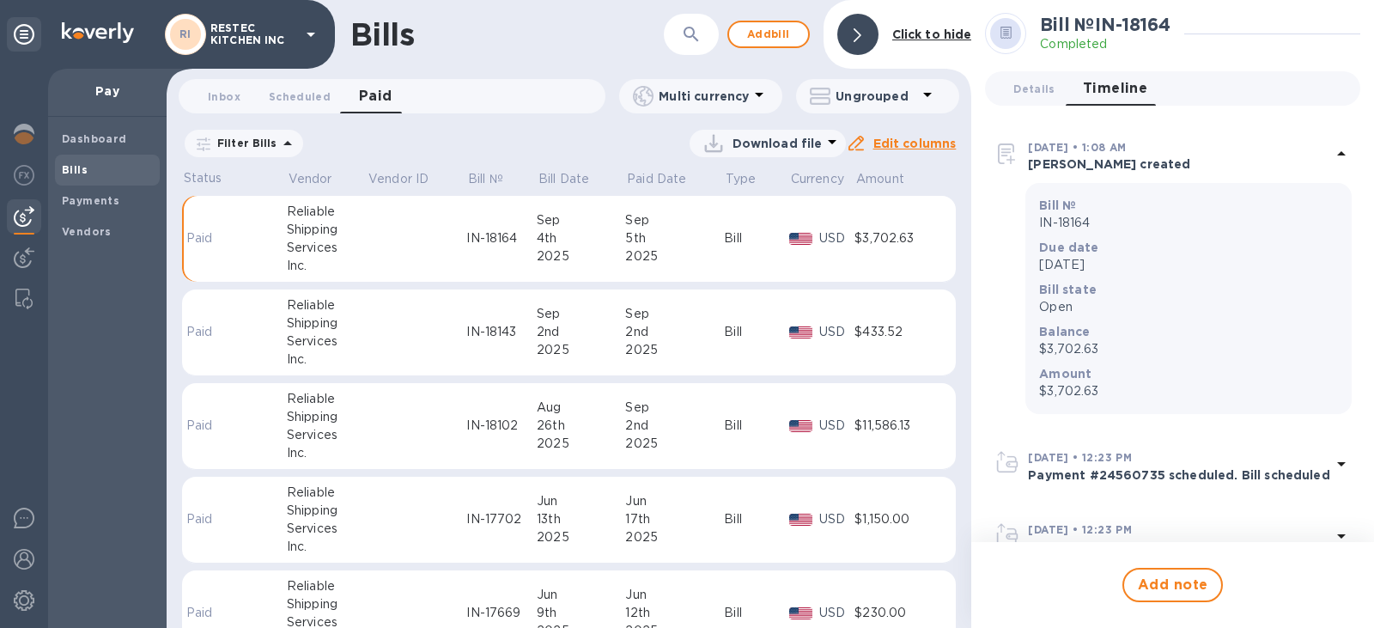
click at [640, 233] on div "5th" at bounding box center [674, 238] width 99 height 18
click at [199, 246] on p "Paid" at bounding box center [205, 238] width 39 height 18
drag, startPoint x: 684, startPoint y: 229, endPoint x: 597, endPoint y: 246, distance: 89.2
click at [597, 246] on div "4th" at bounding box center [581, 238] width 88 height 18
click at [481, 234] on div "IN-18164" at bounding box center [501, 238] width 70 height 18
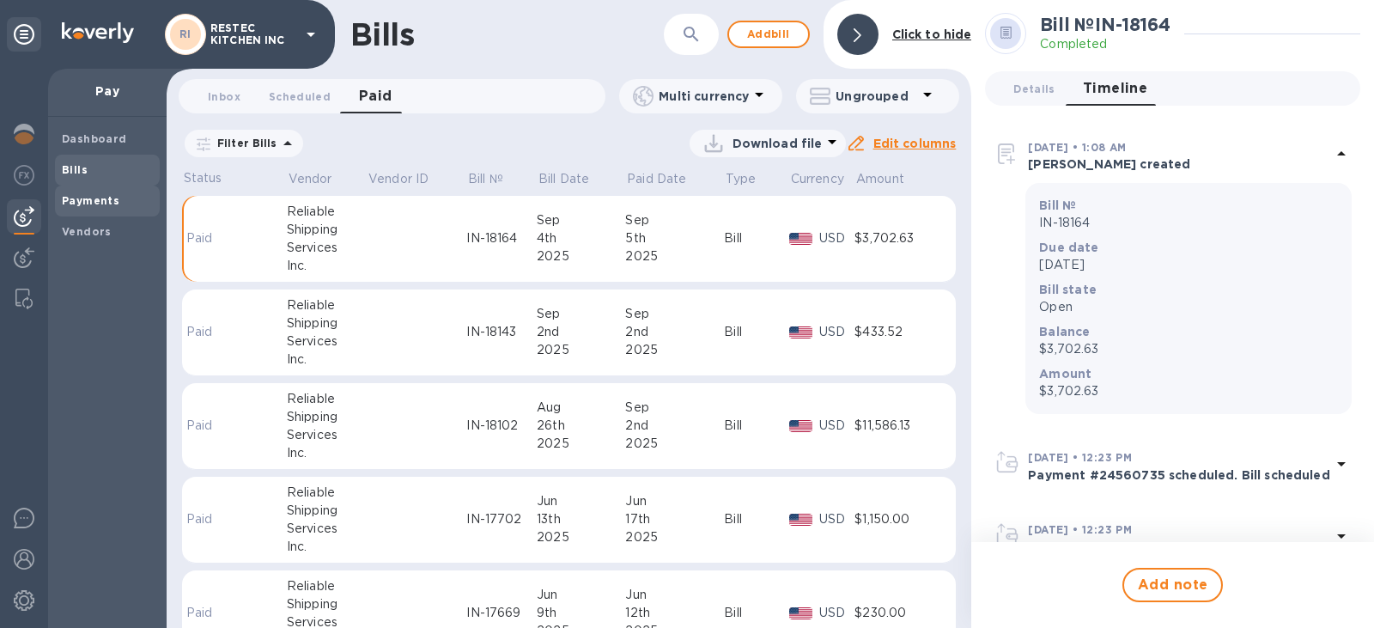
click at [108, 199] on b "Payments" at bounding box center [91, 200] width 58 height 13
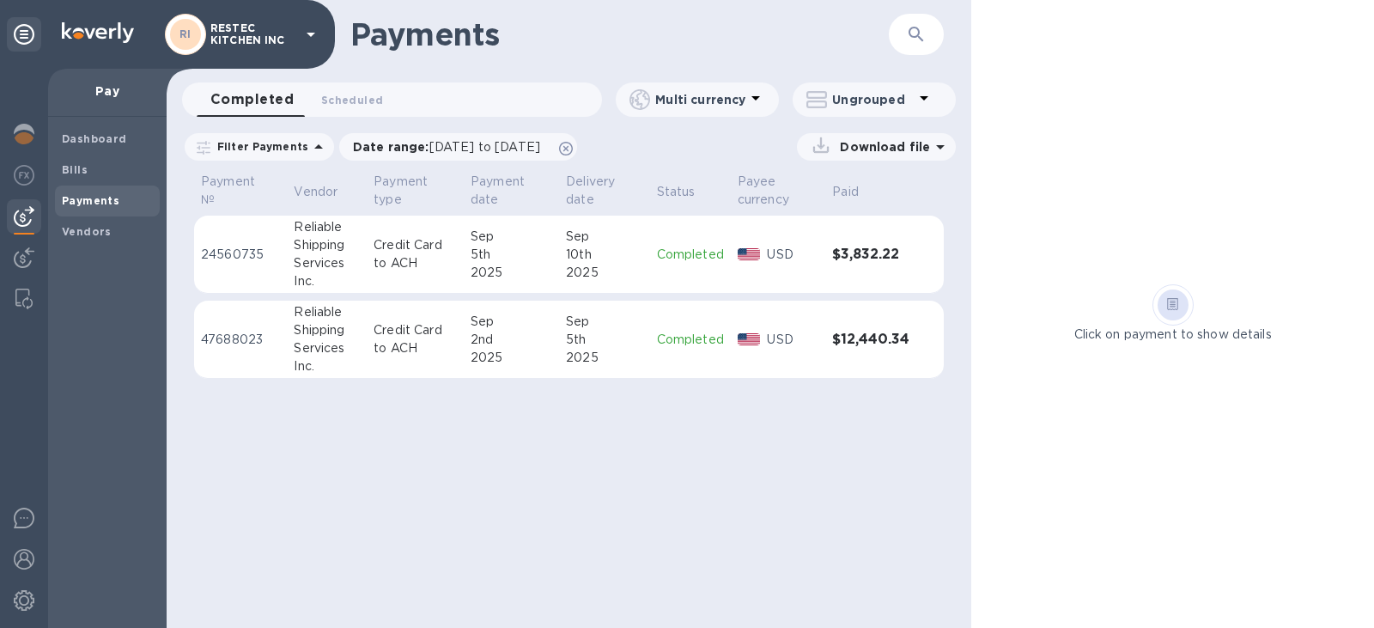
click at [865, 258] on h3 "$3,832.22" at bounding box center [870, 254] width 77 height 16
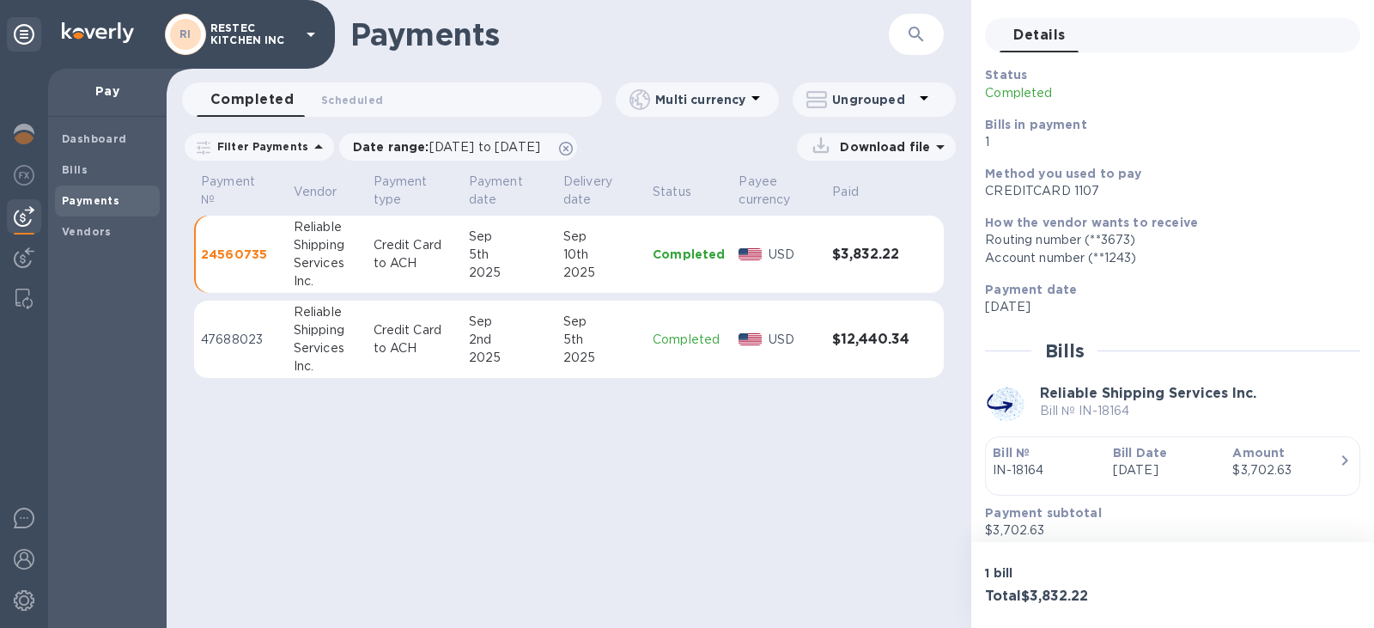
scroll to position [167, 0]
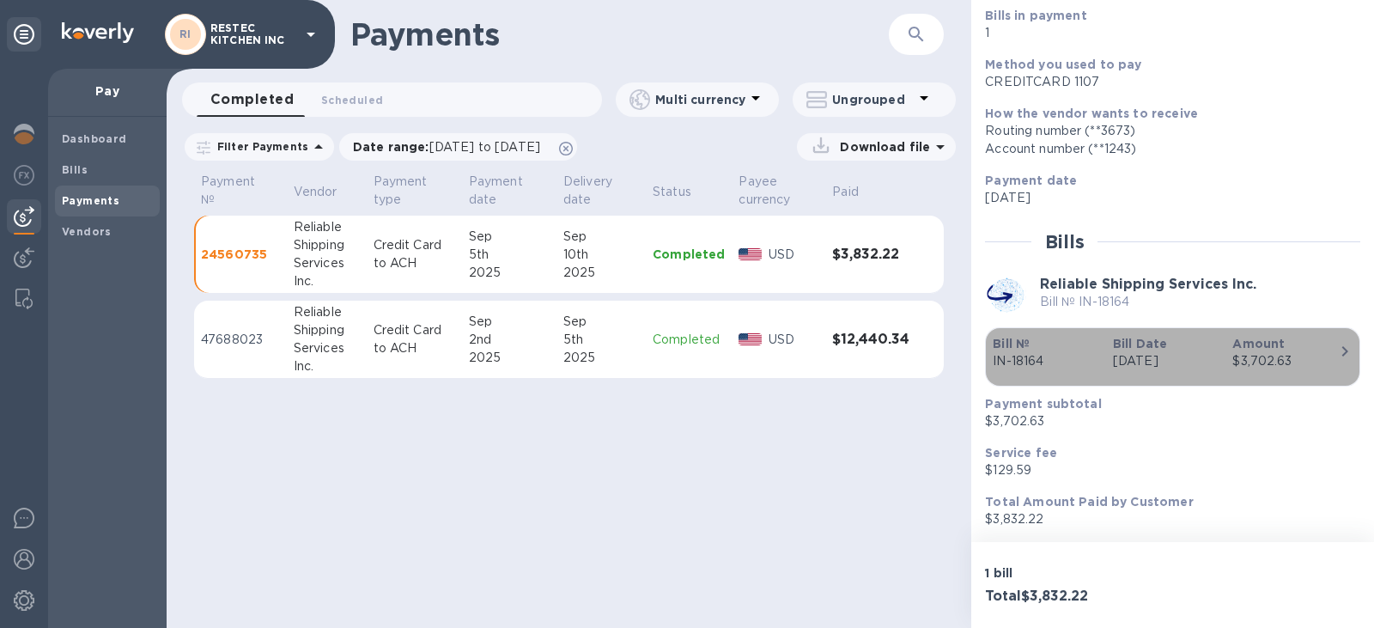
click at [1318, 352] on div "$3,702.63" at bounding box center [1285, 361] width 106 height 18
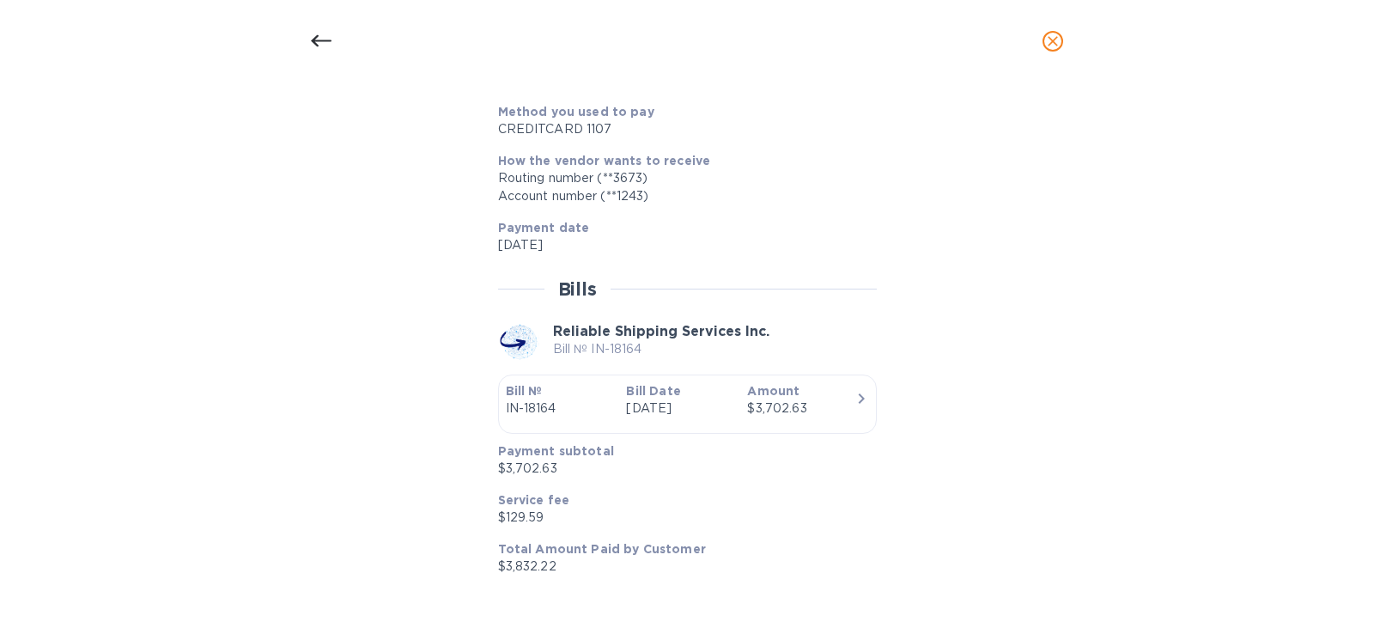
scroll to position [769, 0]
click at [329, 44] on icon at bounding box center [321, 41] width 21 height 21
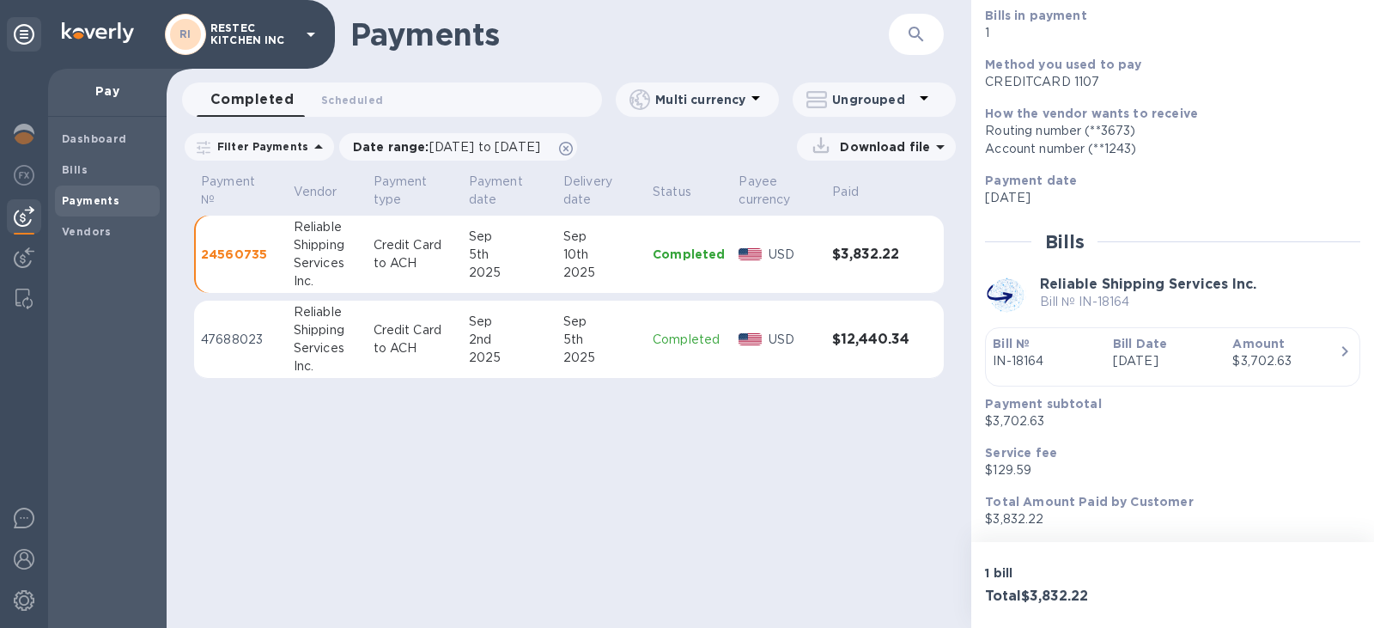
click at [796, 340] on p "USD" at bounding box center [793, 340] width 50 height 18
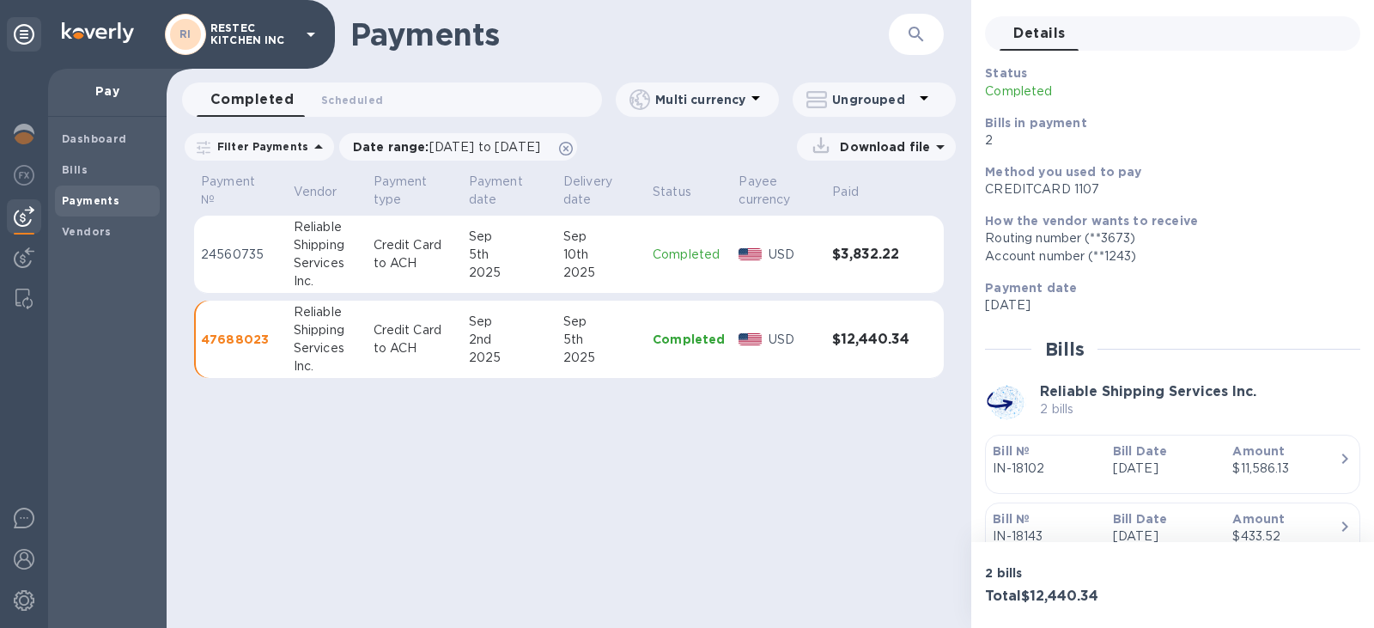
scroll to position [234, 0]
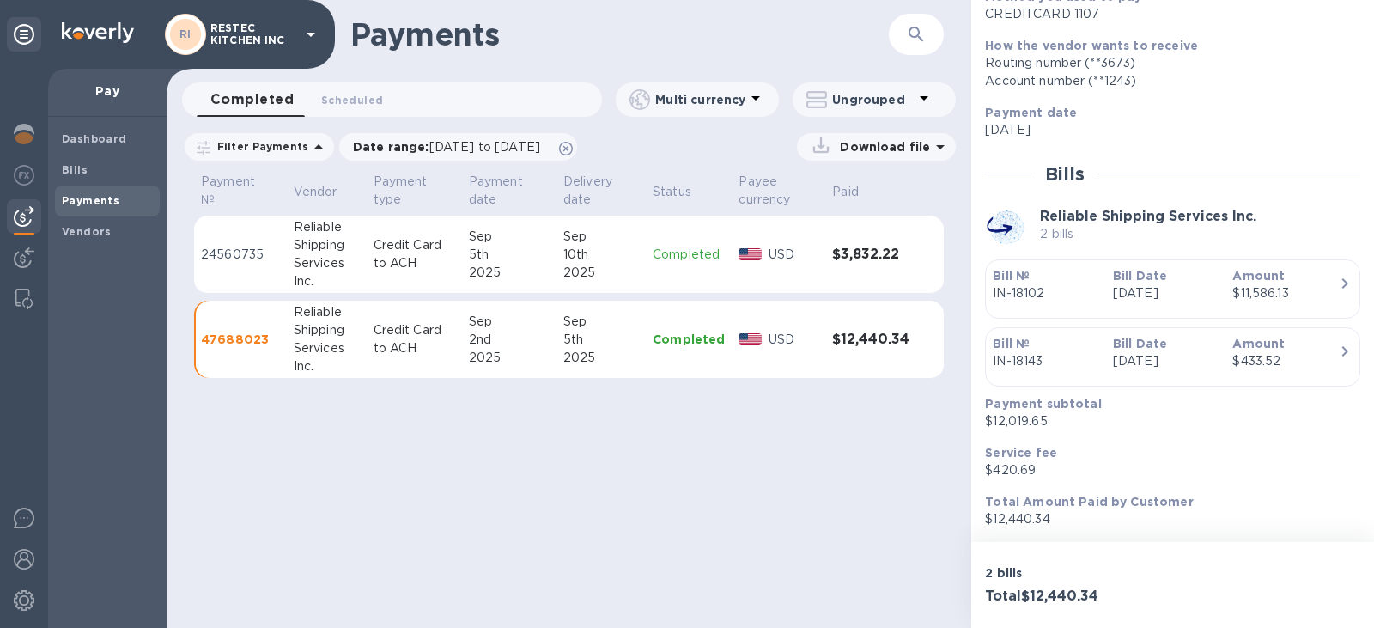
click at [1339, 282] on icon "button" at bounding box center [1344, 283] width 21 height 21
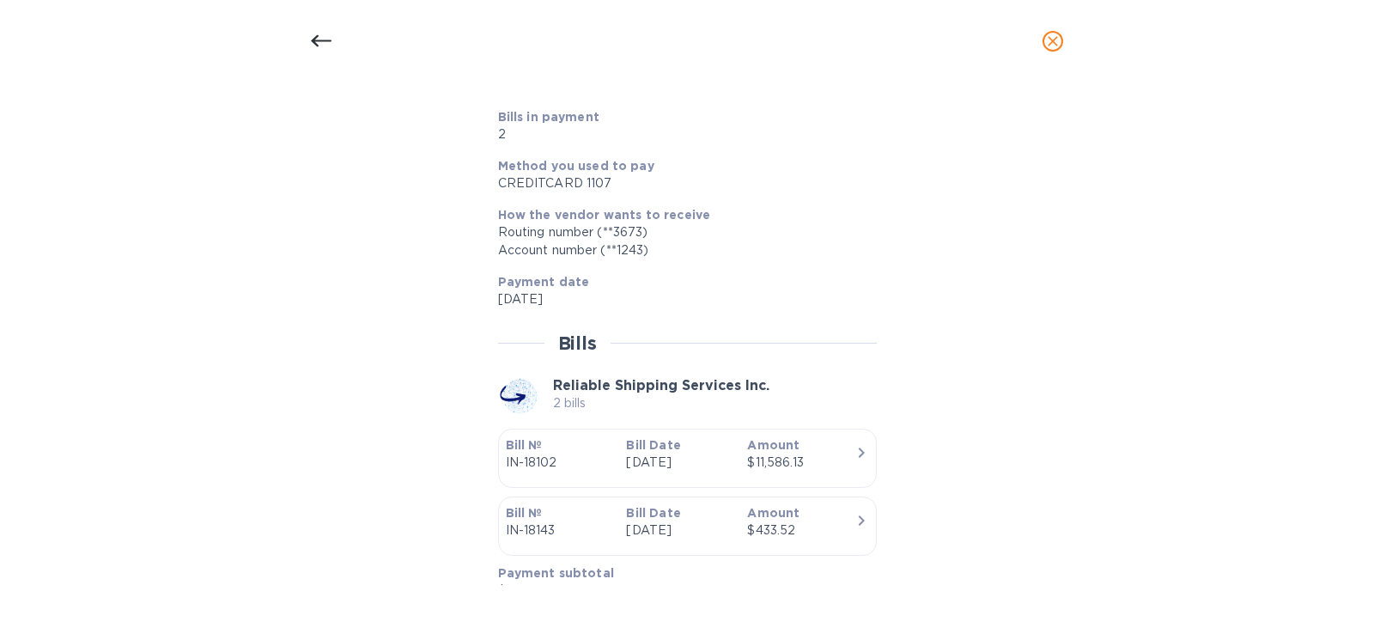
scroll to position [687, 0]
click at [743, 40] on div at bounding box center [687, 27] width 379 height 27
click at [1042, 39] on span "close" at bounding box center [1052, 41] width 21 height 21
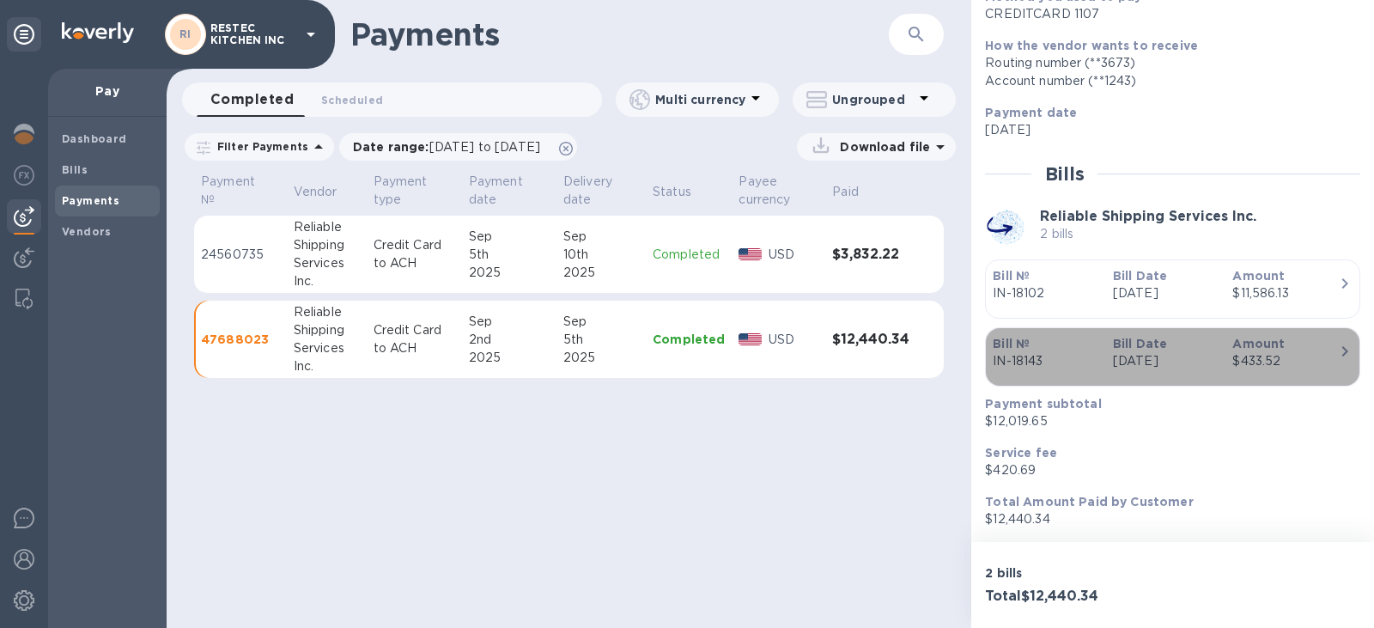
click at [1268, 334] on div "Amount $433.52" at bounding box center [1285, 352] width 120 height 49
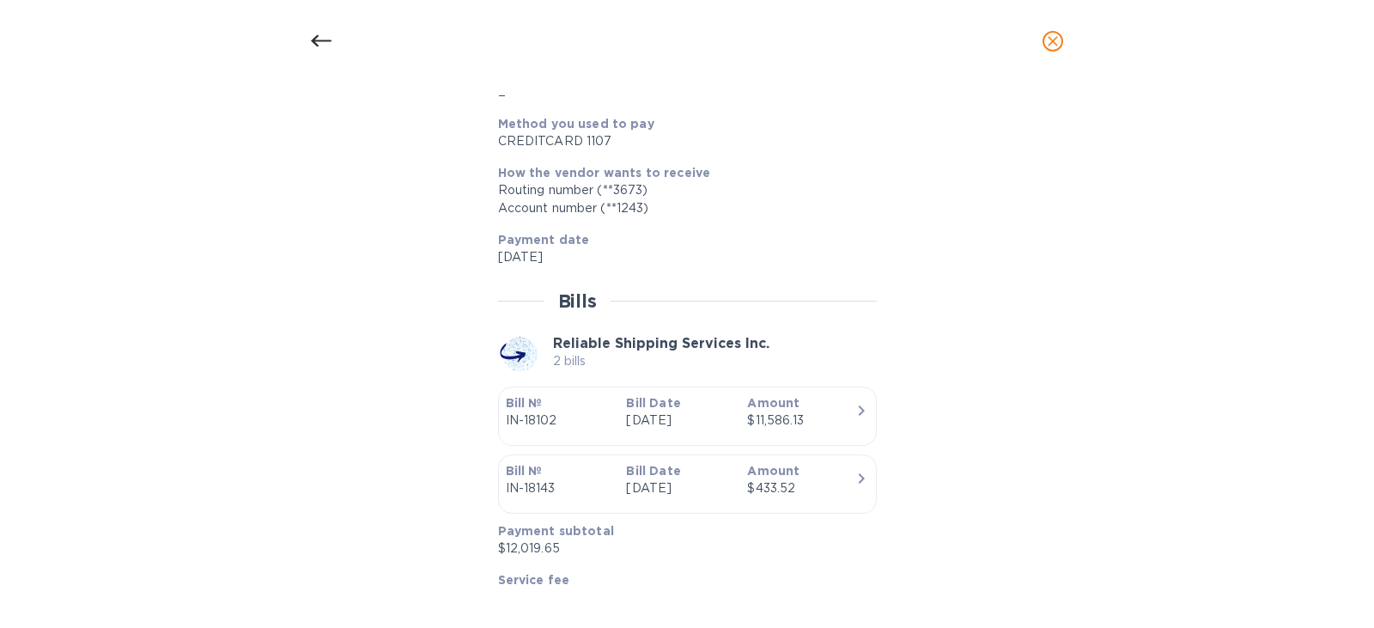
scroll to position [859, 0]
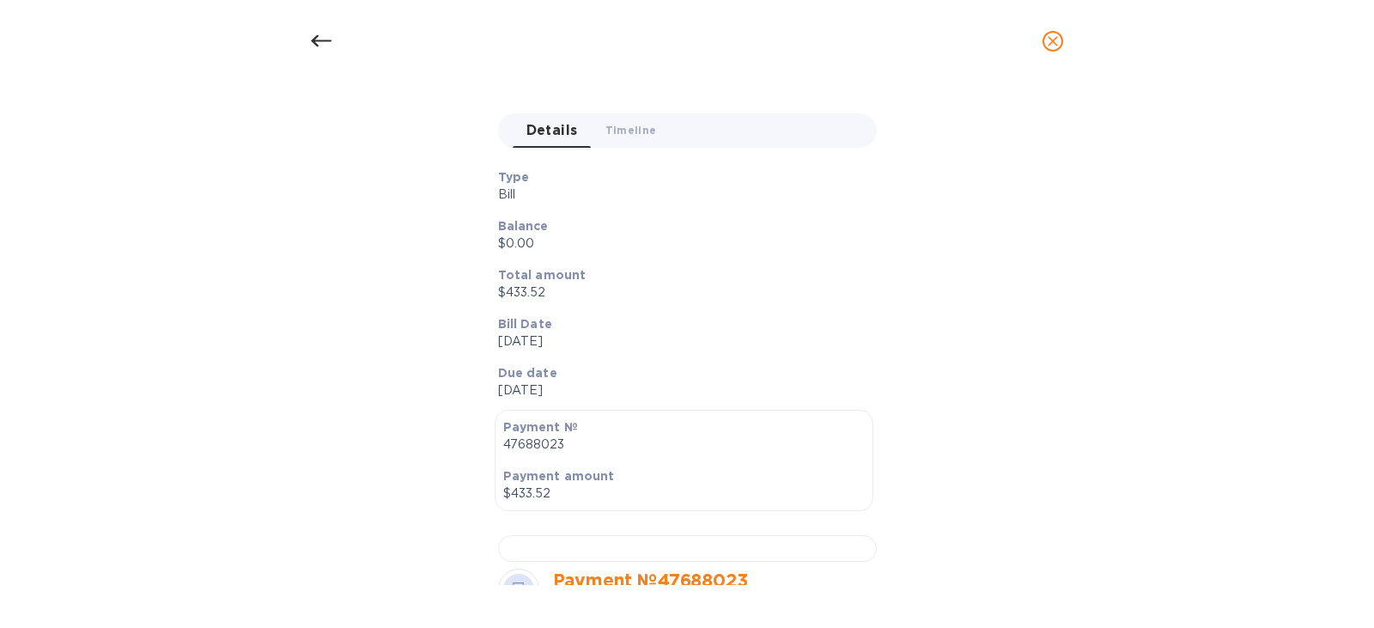
scroll to position [0, 0]
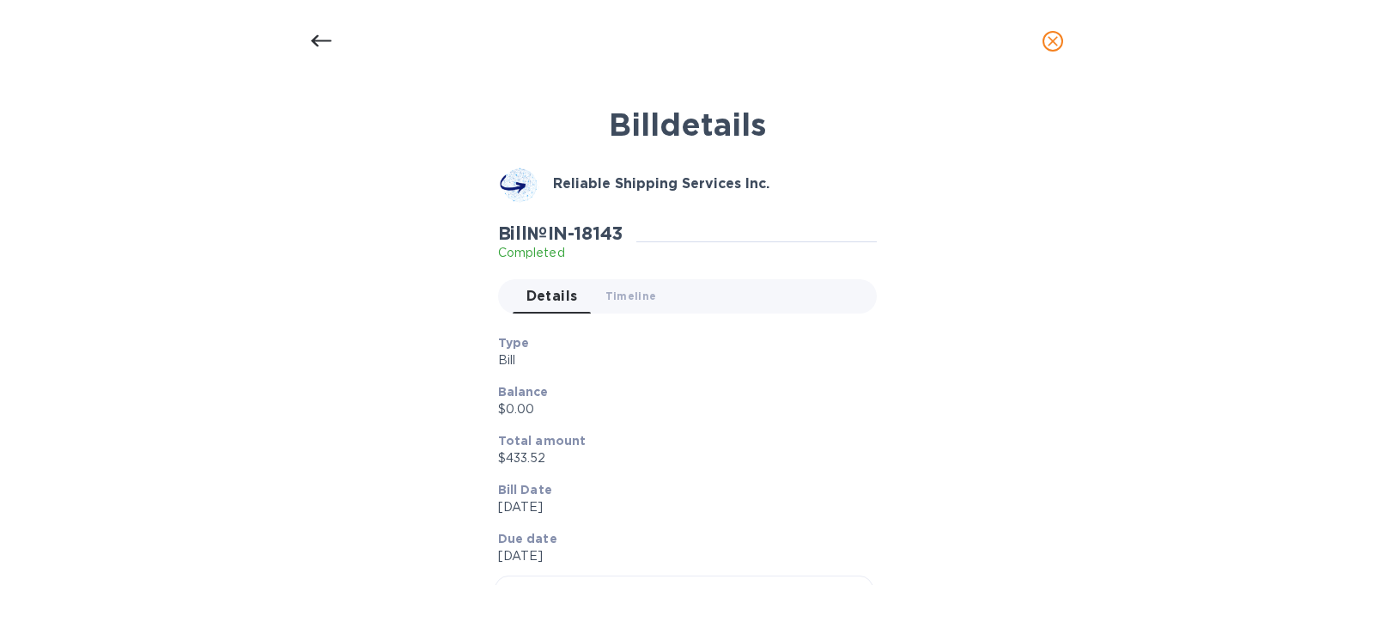
click at [307, 39] on div at bounding box center [321, 41] width 41 height 41
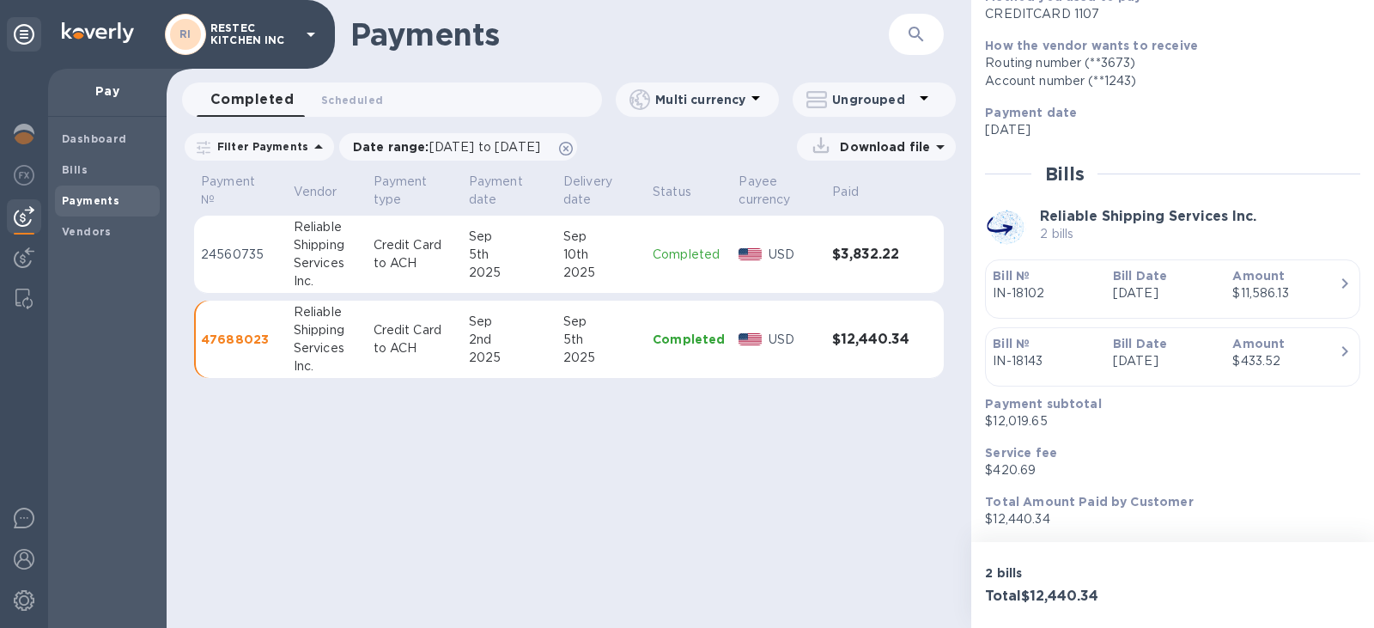
click at [839, 334] on h3 "$12,440.34" at bounding box center [870, 339] width 77 height 16
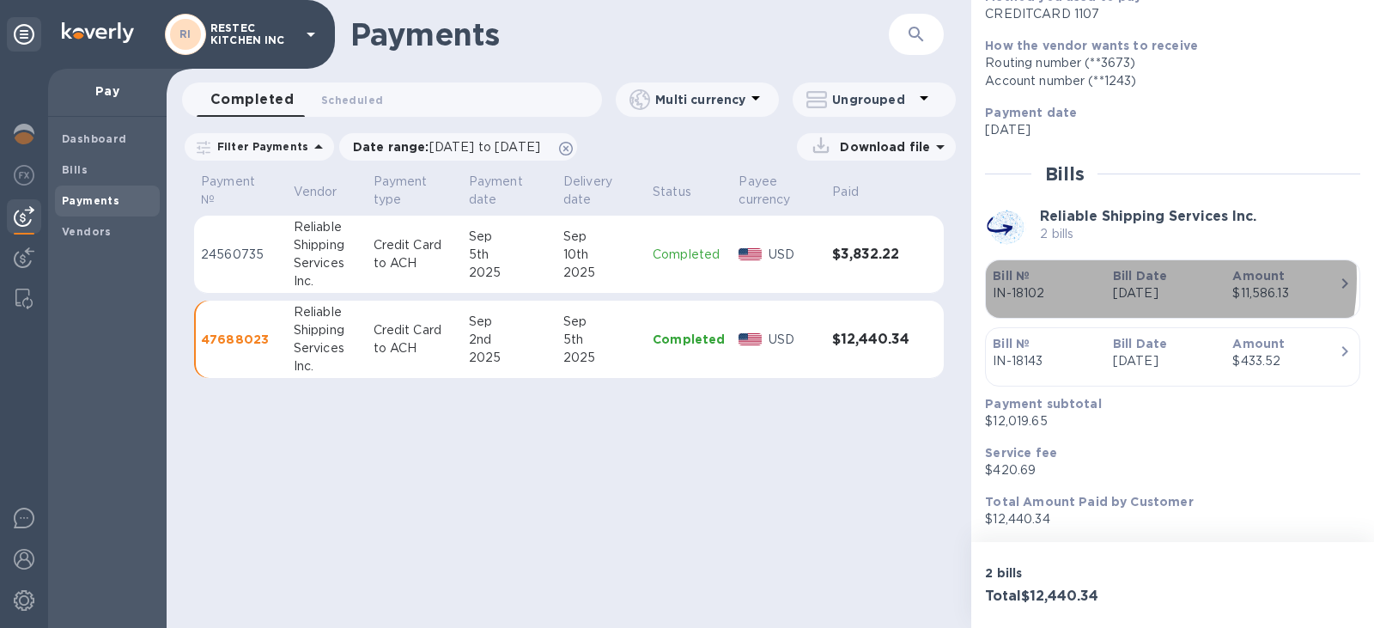
click at [1120, 278] on b "Bill Date" at bounding box center [1140, 276] width 54 height 14
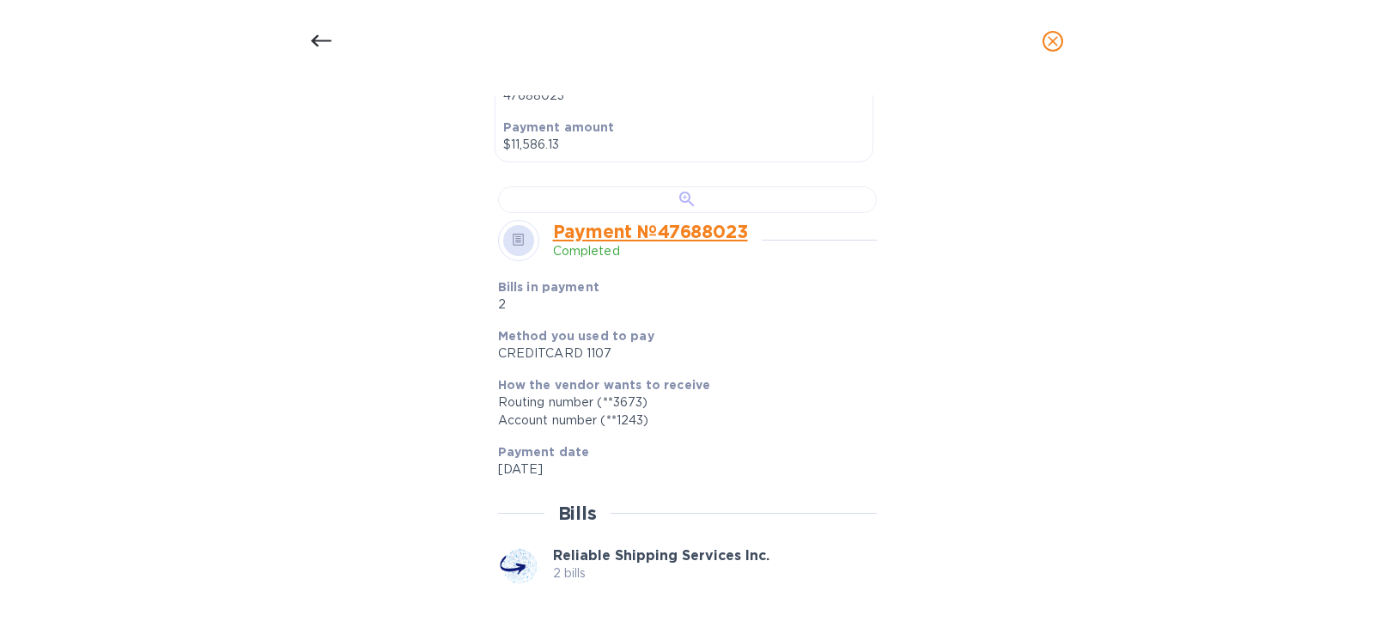
scroll to position [515, 0]
click at [641, 212] on div at bounding box center [687, 198] width 379 height 27
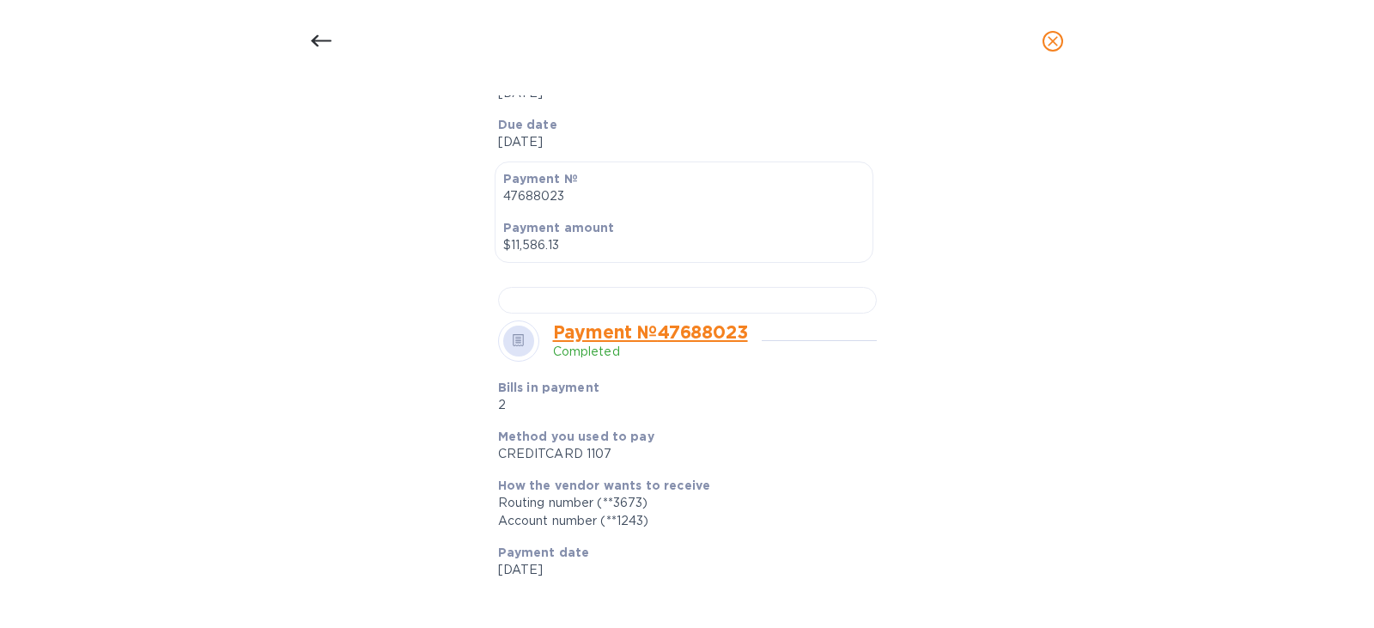
scroll to position [258, 0]
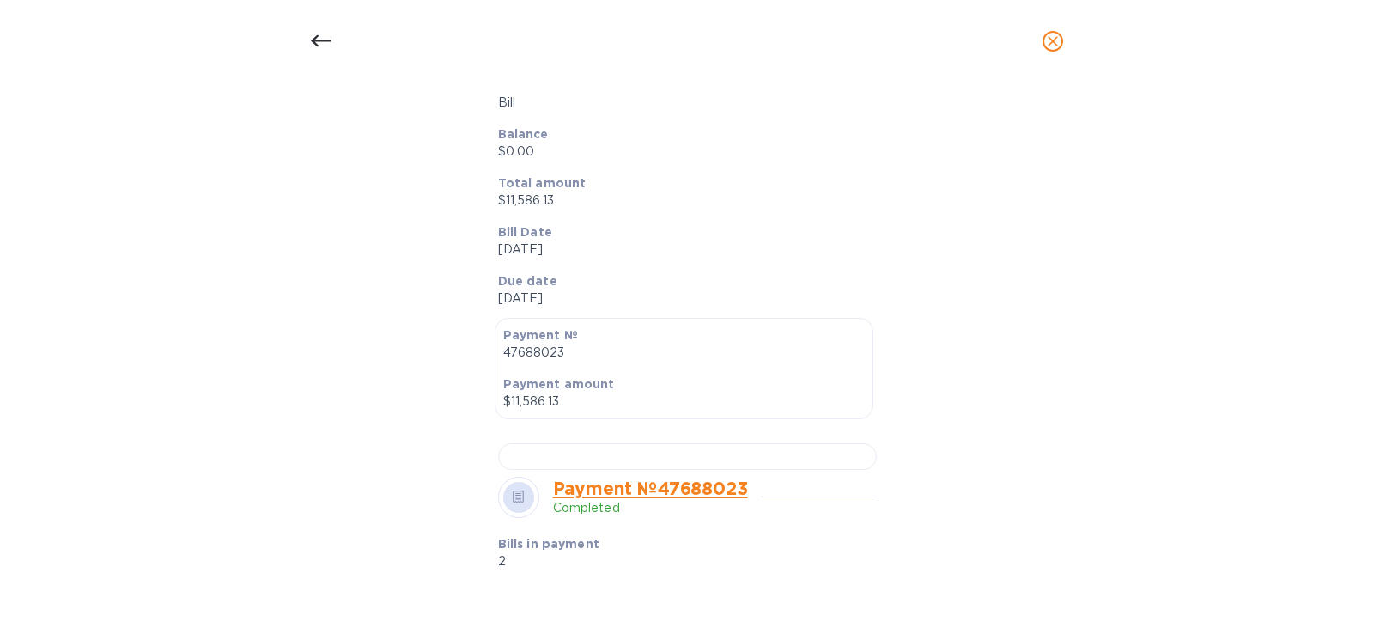
click at [326, 41] on icon at bounding box center [321, 41] width 21 height 12
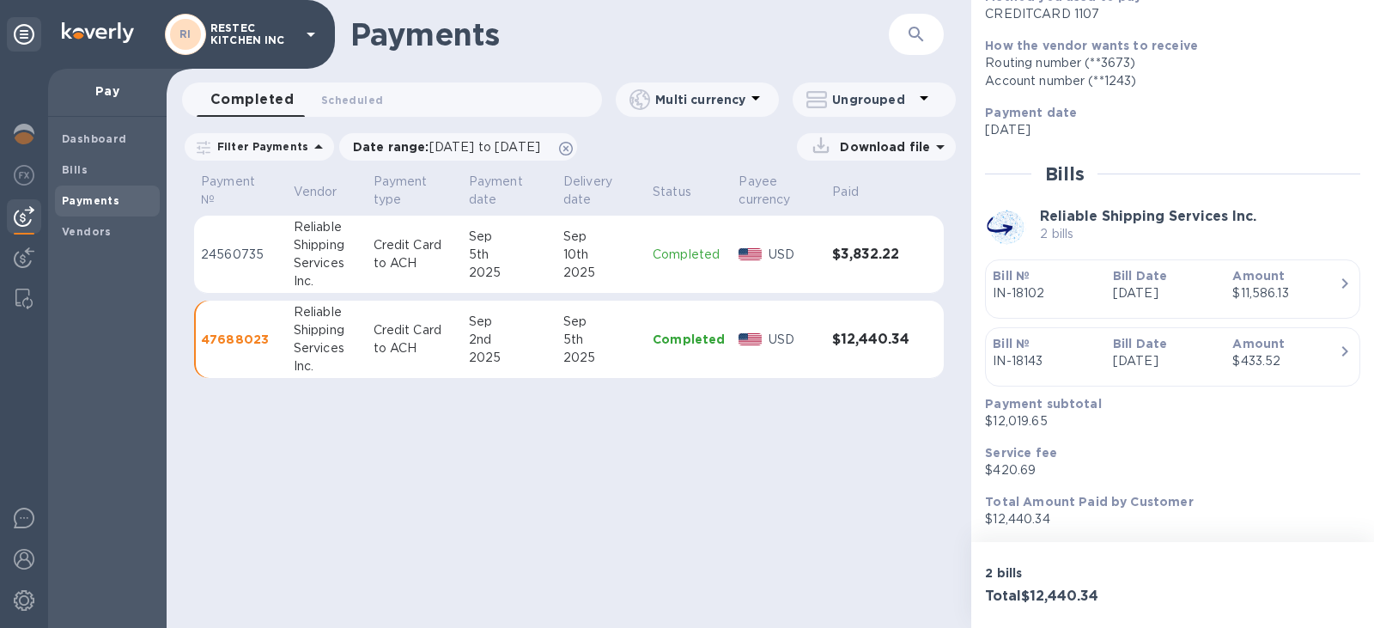
click at [853, 265] on td "$3,832.22" at bounding box center [870, 255] width 91 height 78
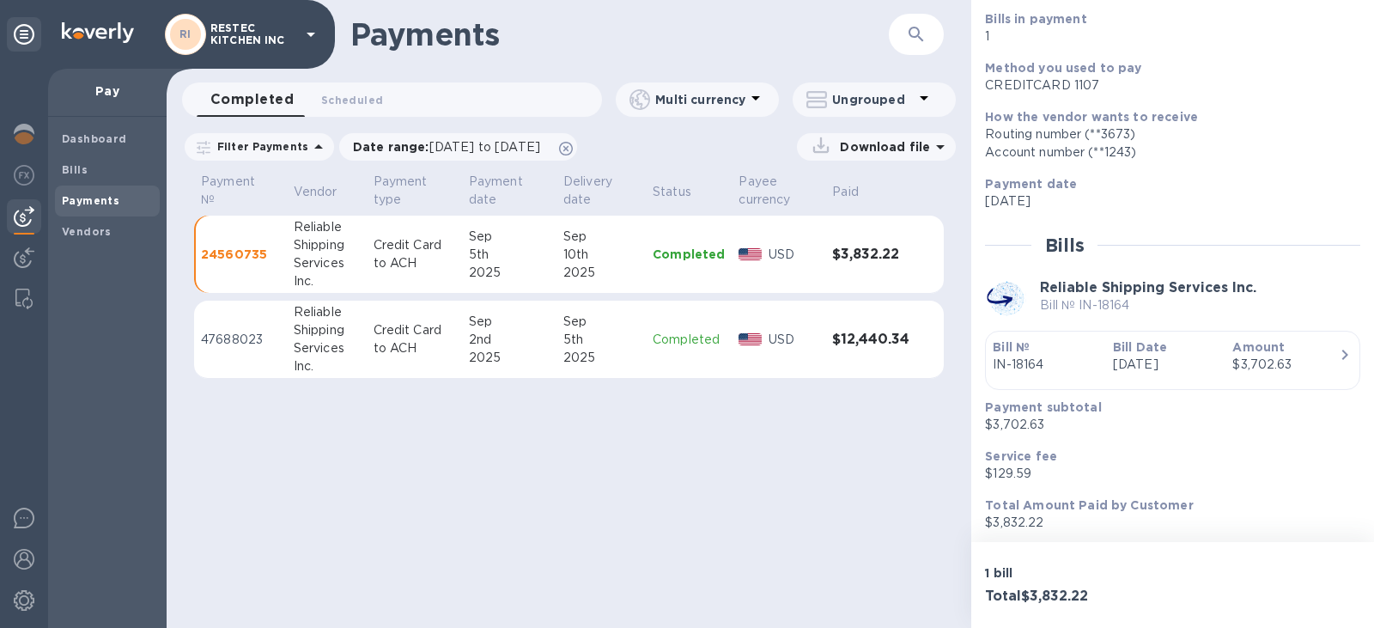
scroll to position [167, 0]
click at [817, 492] on div "Payments ​ Completed 0 Scheduled 0 Multi currency Ungrouped Filter Payments Dat…" at bounding box center [569, 314] width 805 height 628
click at [775, 355] on td "USD" at bounding box center [779, 340] width 94 height 78
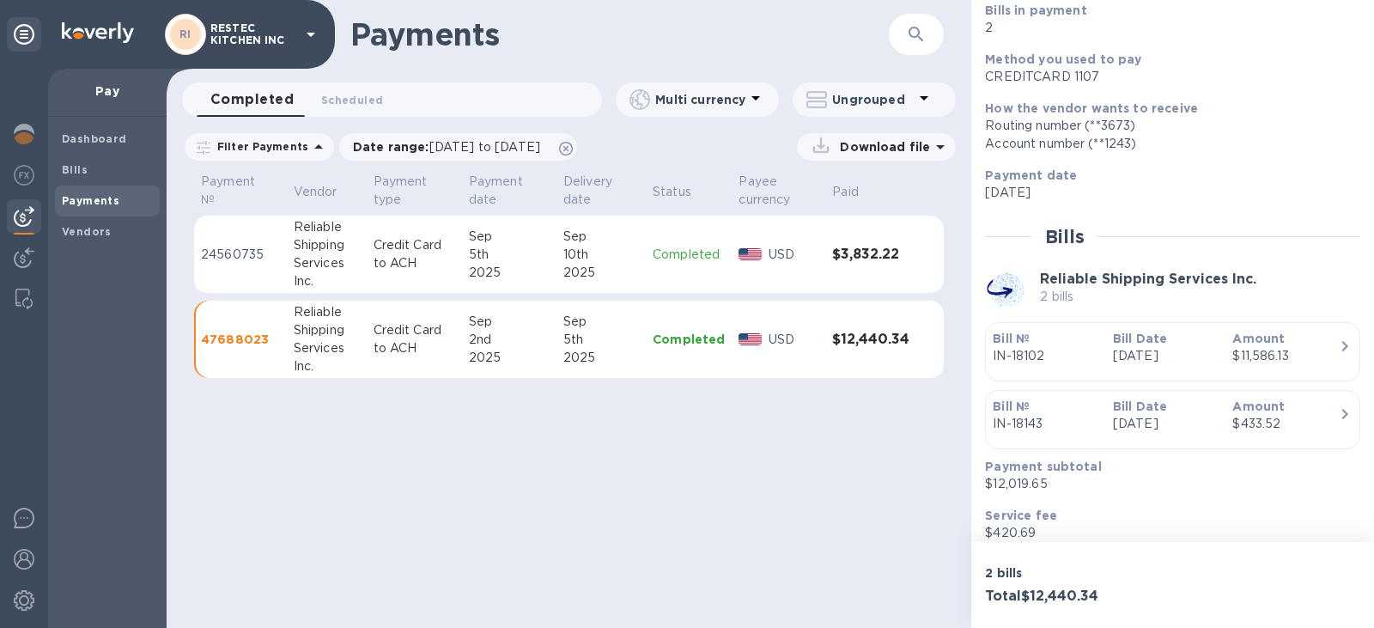
scroll to position [234, 0]
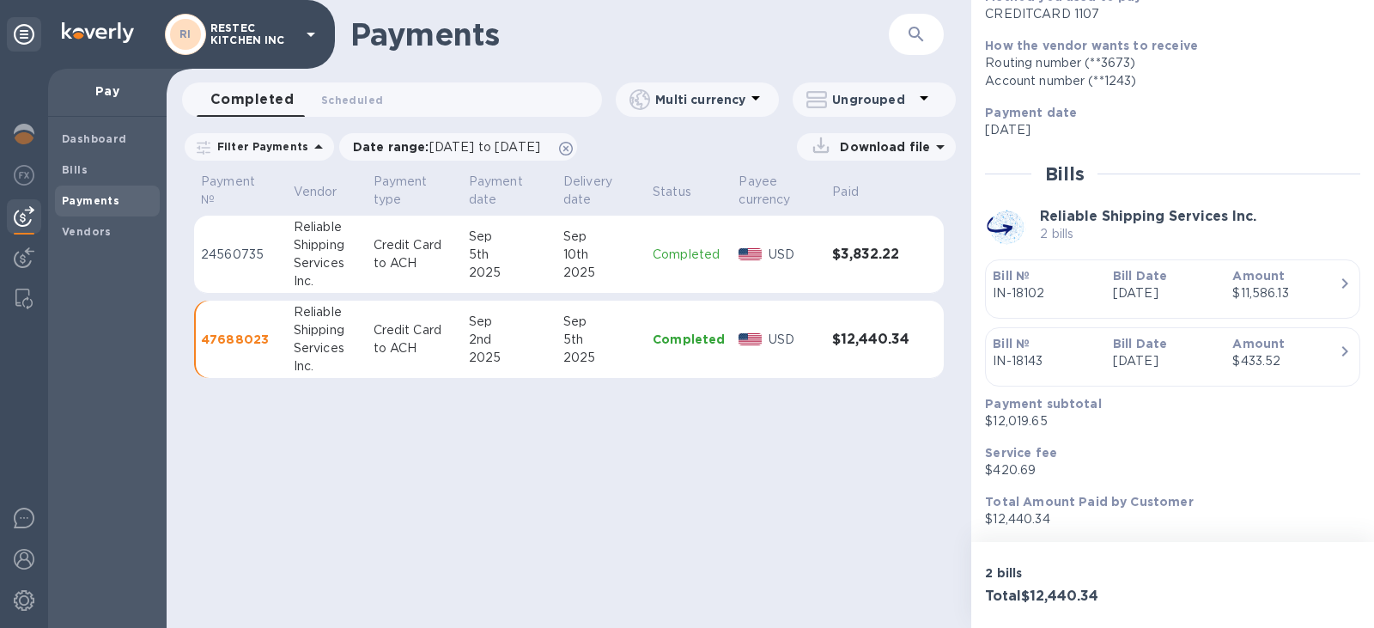
drag, startPoint x: 726, startPoint y: 508, endPoint x: 636, endPoint y: 513, distance: 89.4
click at [726, 508] on div "Payments ​ Completed 0 Scheduled 0 Multi currency Ungrouped Filter Payments Dat…" at bounding box center [569, 314] width 805 height 628
click at [598, 39] on h1 "Payments" at bounding box center [619, 34] width 538 height 36
click at [816, 534] on div "Payments ​ Completed 0 Scheduled 0 Multi currency Ungrouped Filter Payments Dat…" at bounding box center [569, 314] width 805 height 628
click at [791, 495] on div "Payments ​ Completed 0 Scheduled 0 Multi currency Ungrouped Filter Payments Dat…" at bounding box center [569, 314] width 805 height 628
